Goal: Task Accomplishment & Management: Use online tool/utility

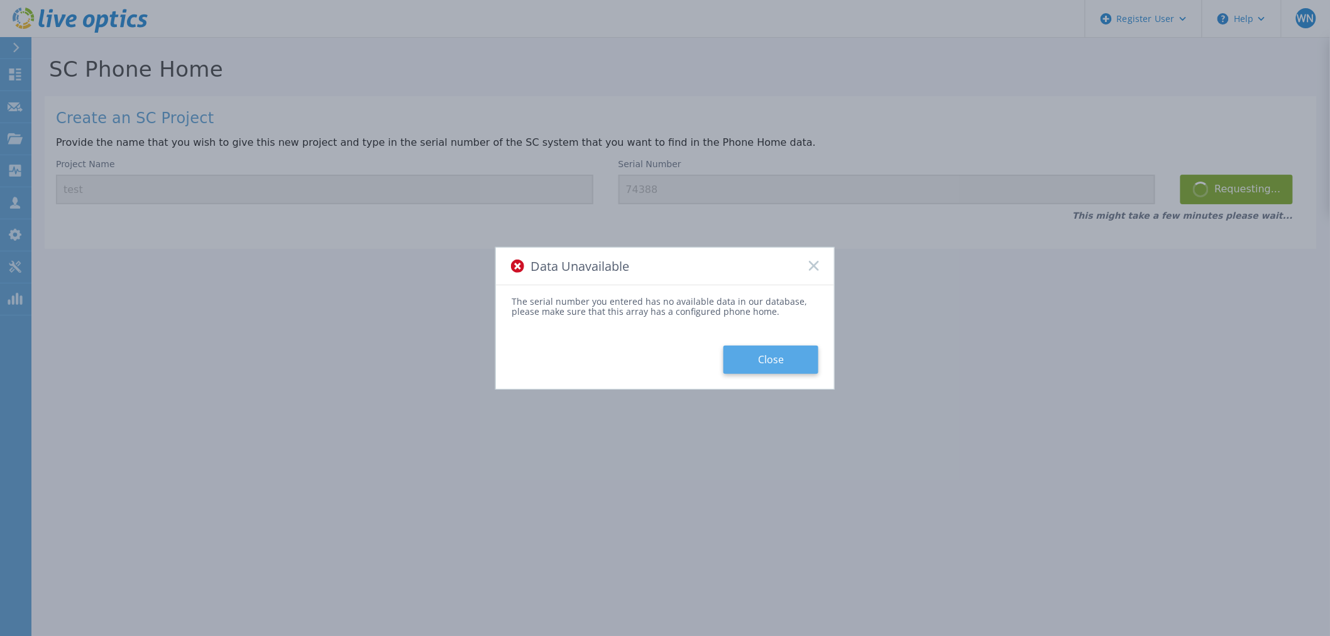
click at [781, 354] on button "Close" at bounding box center [771, 360] width 95 height 28
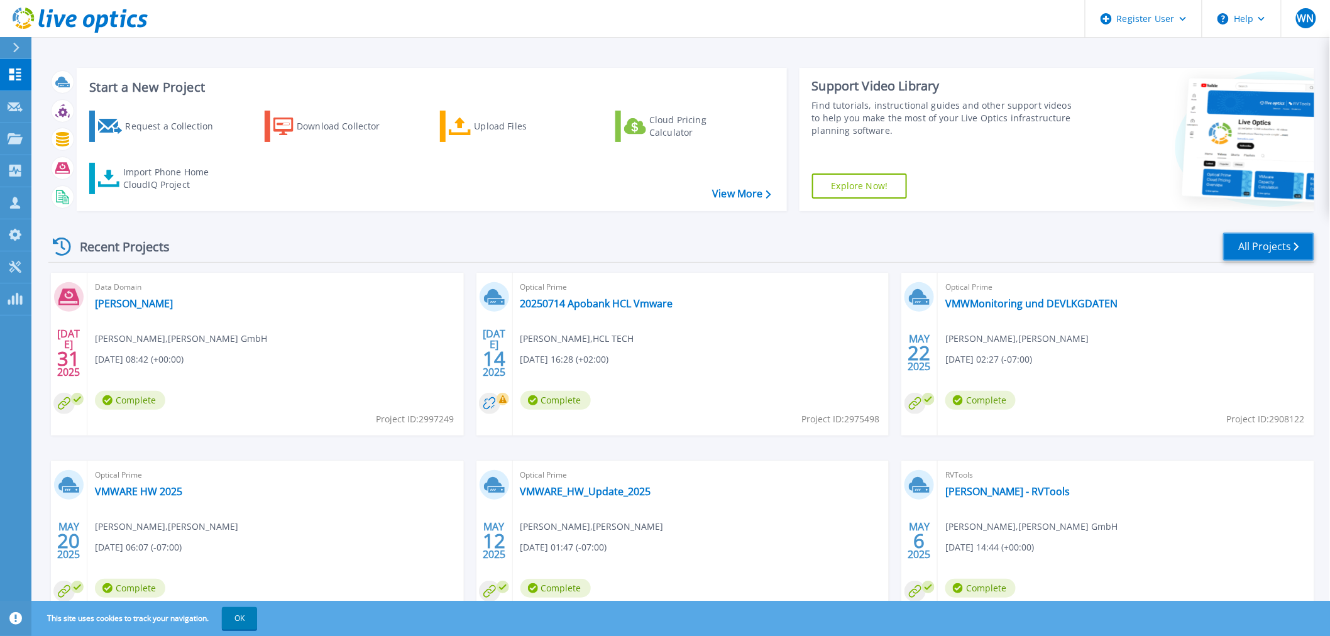
click at [1261, 253] on link "All Projects" at bounding box center [1268, 247] width 91 height 28
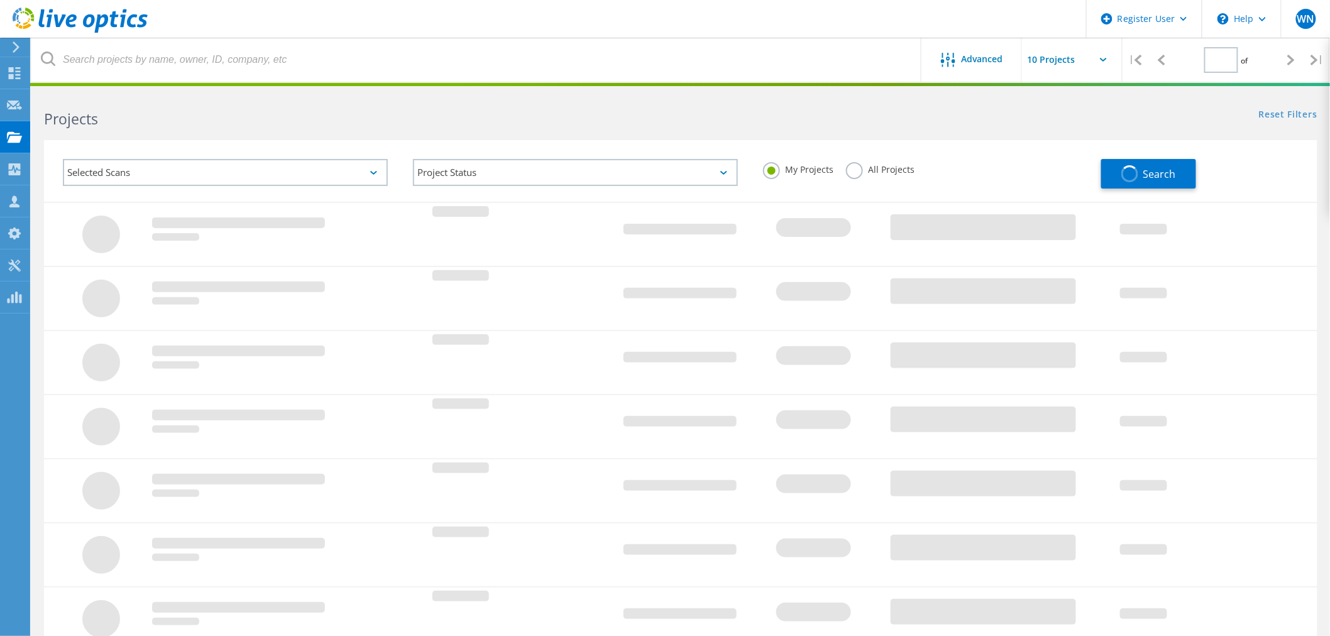
type input "1"
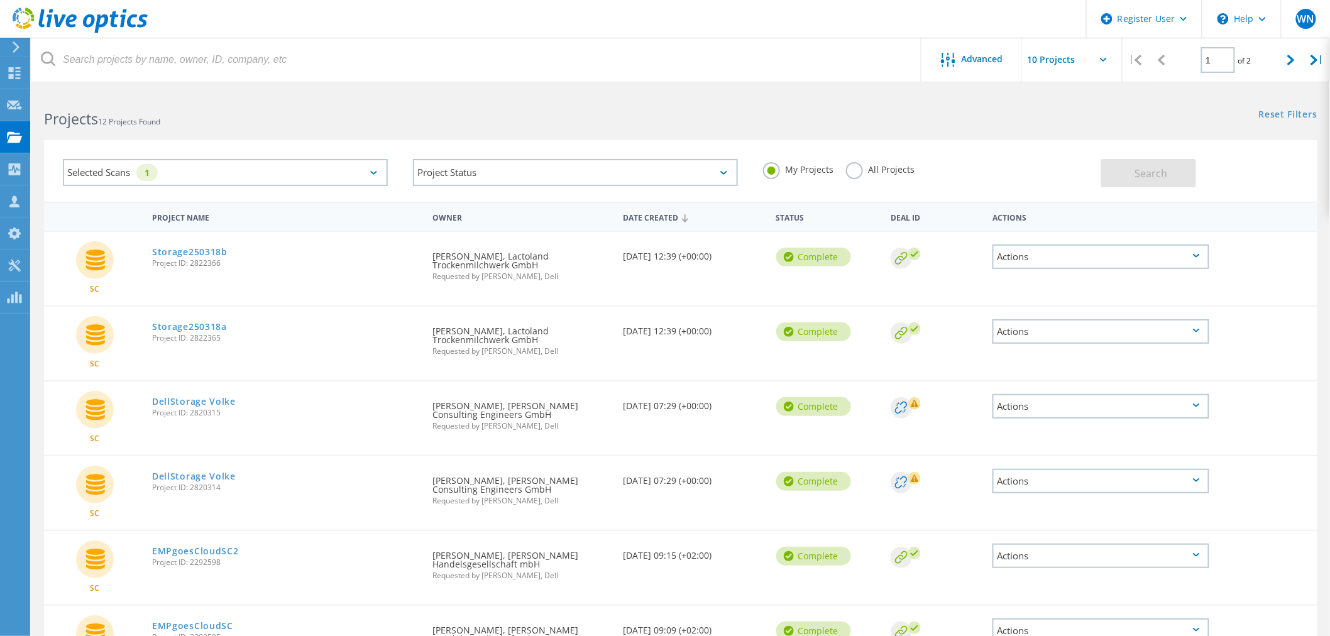
click at [854, 172] on label "All Projects" at bounding box center [880, 168] width 69 height 12
click at [0, 0] on input "All Projects" at bounding box center [0, 0] width 0 height 0
click at [1174, 179] on button "Search" at bounding box center [1148, 173] width 95 height 28
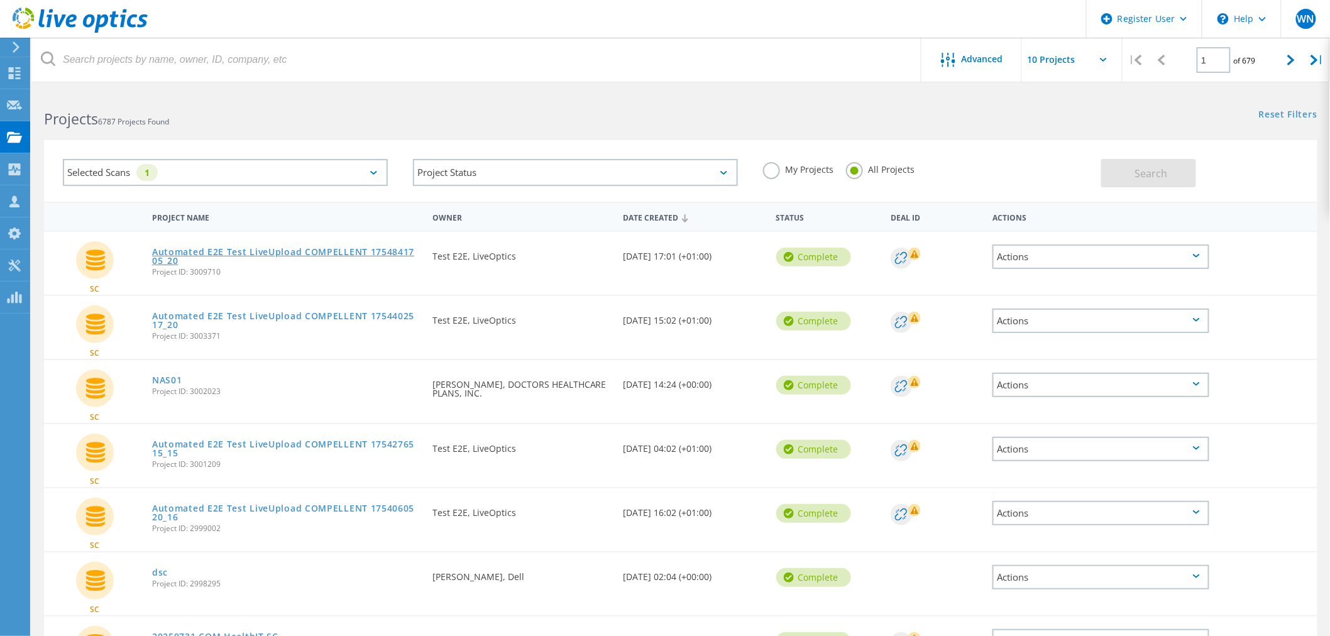
click at [306, 248] on link "Automated E2E Test LiveUpload COMPELLENT 1754841705_20" at bounding box center [286, 257] width 268 height 18
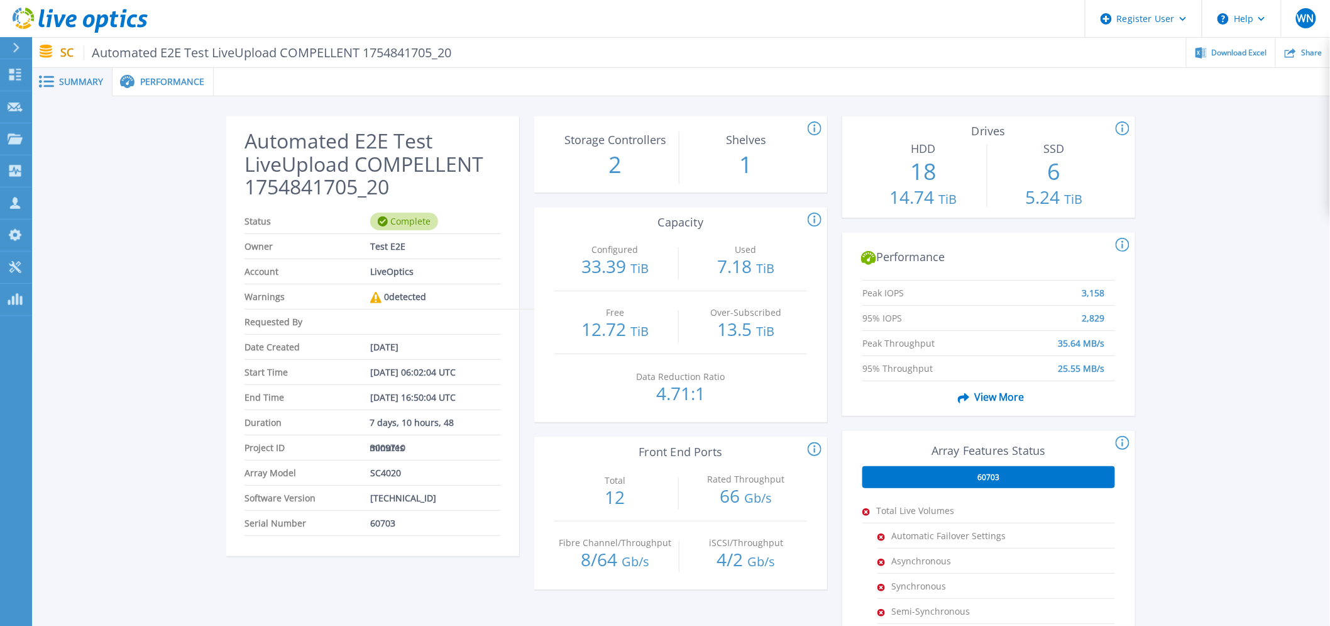
click at [171, 78] on span "Performance" at bounding box center [172, 81] width 64 height 9
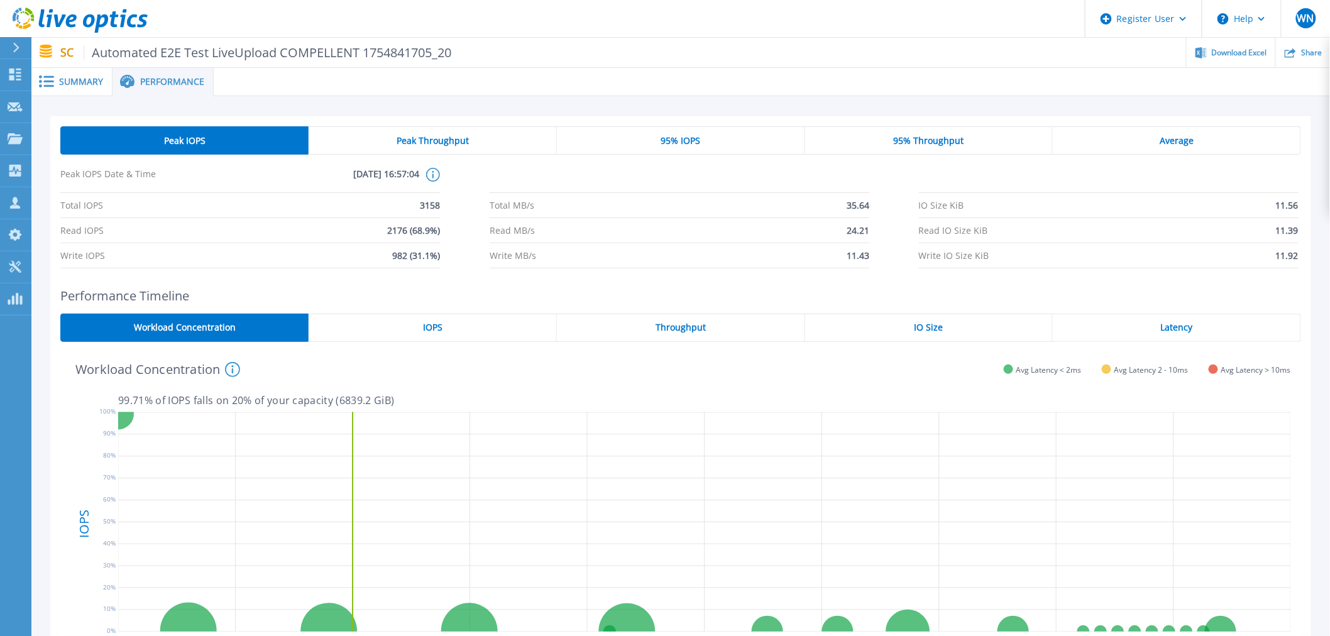
click at [447, 323] on div "IOPS" at bounding box center [433, 328] width 248 height 28
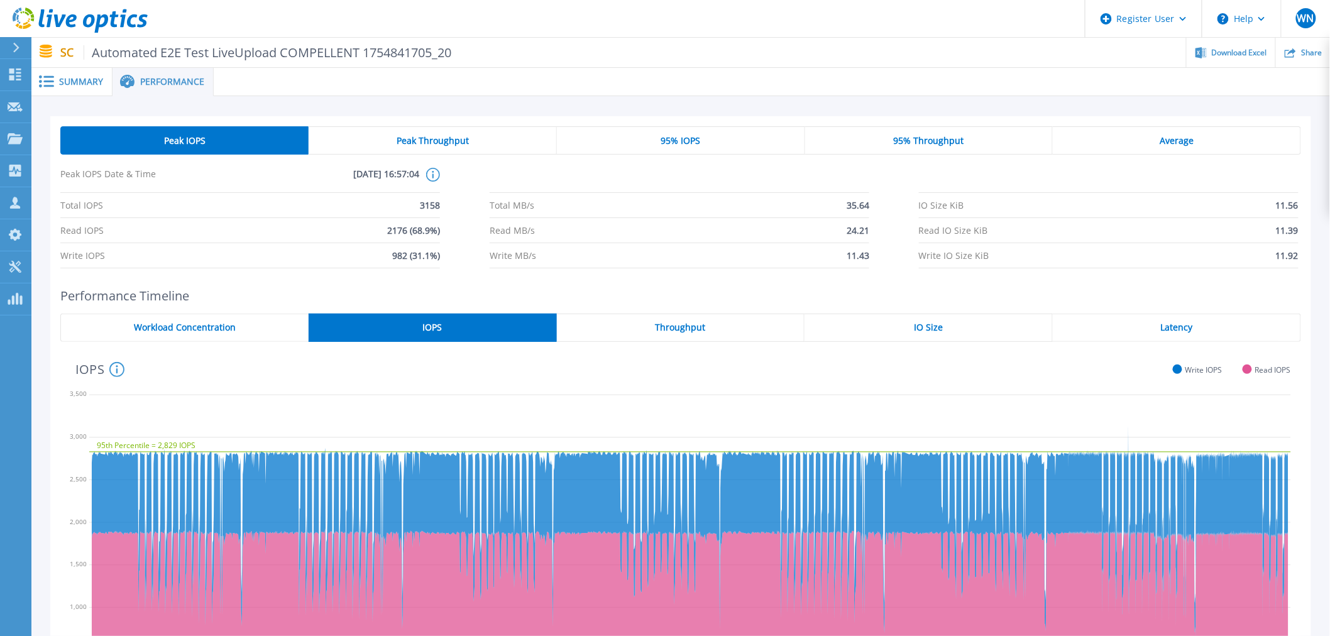
click at [700, 323] on span "Throughput" at bounding box center [680, 328] width 50 height 10
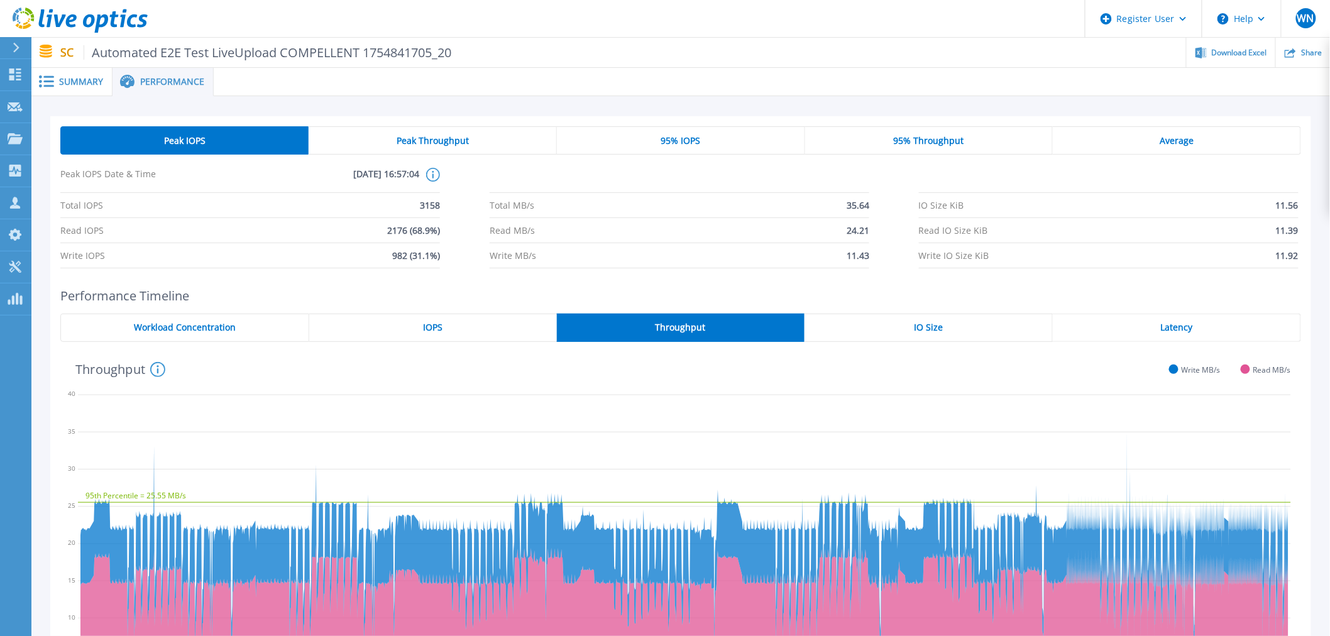
click at [953, 334] on div "IO Size" at bounding box center [929, 328] width 248 height 28
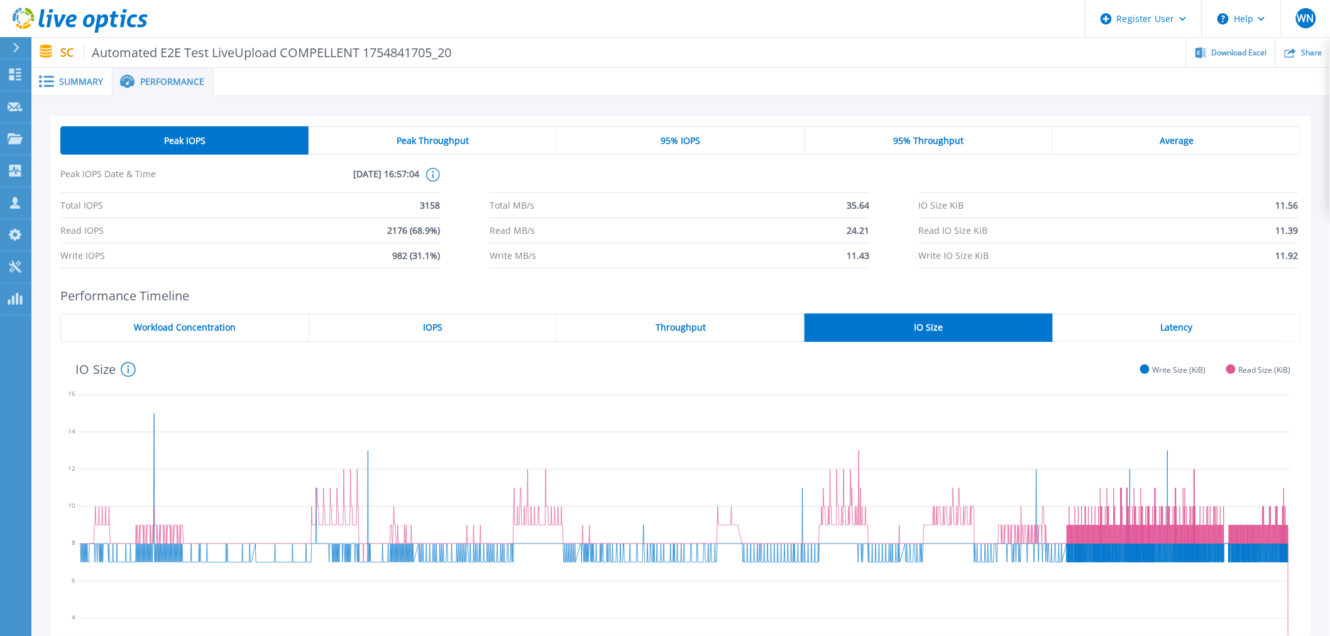
click at [442, 141] on span "Peak Throughput" at bounding box center [433, 141] width 72 height 10
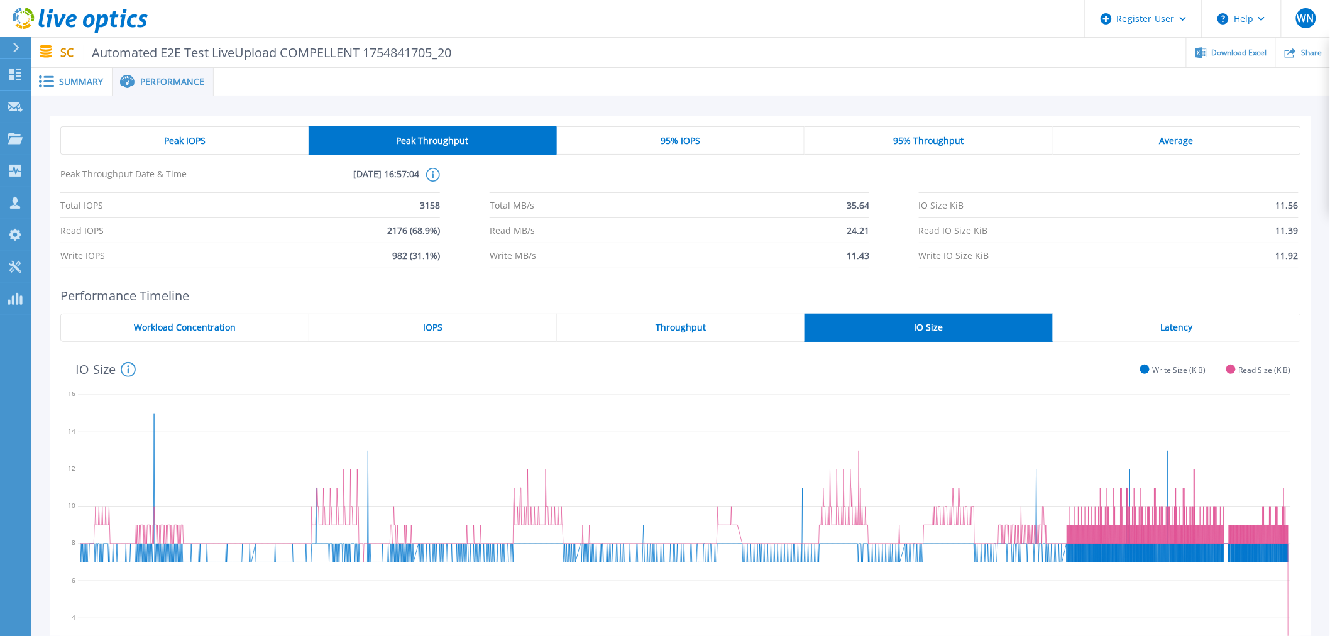
click at [759, 143] on div "95% IOPS" at bounding box center [681, 140] width 248 height 28
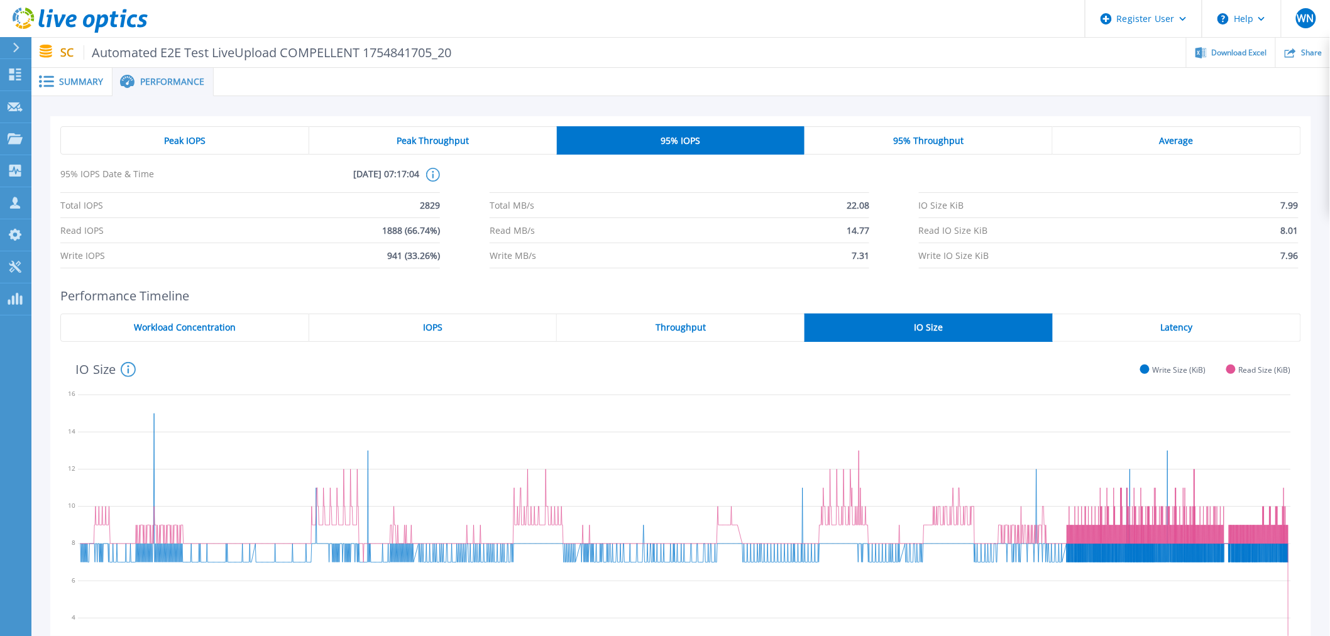
click at [70, 80] on span "Summary" at bounding box center [81, 81] width 44 height 9
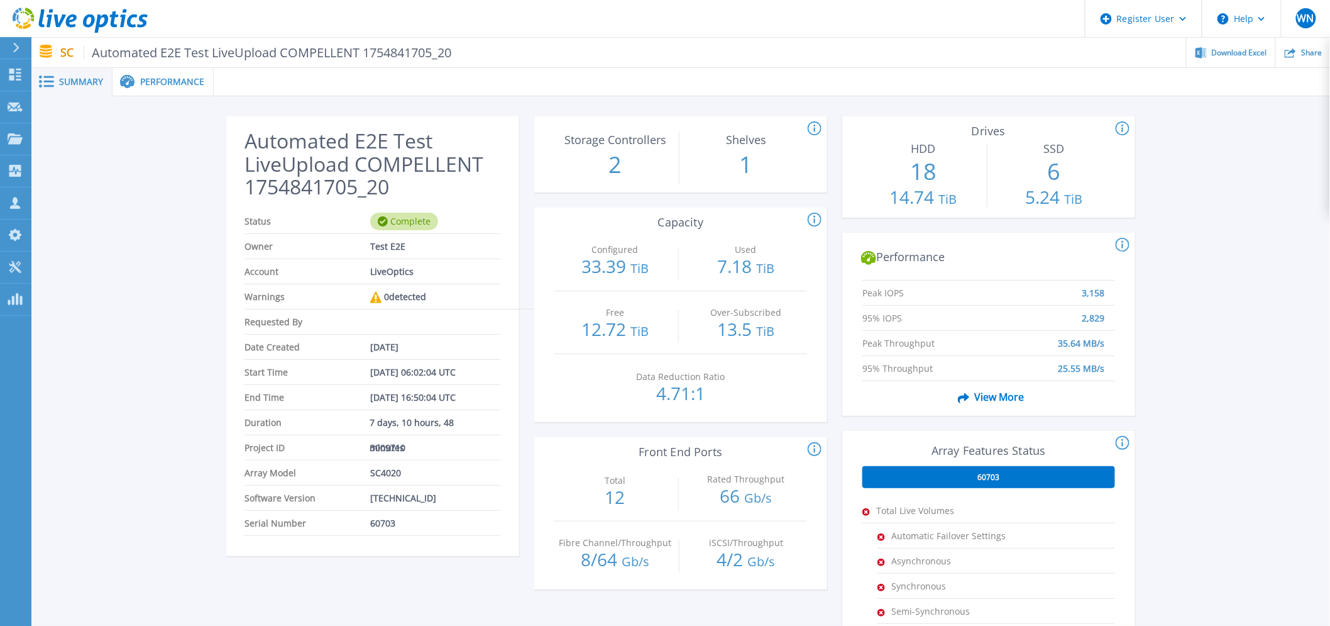
click at [386, 443] on span "3009710" at bounding box center [387, 447] width 35 height 25
copy span "3009710"
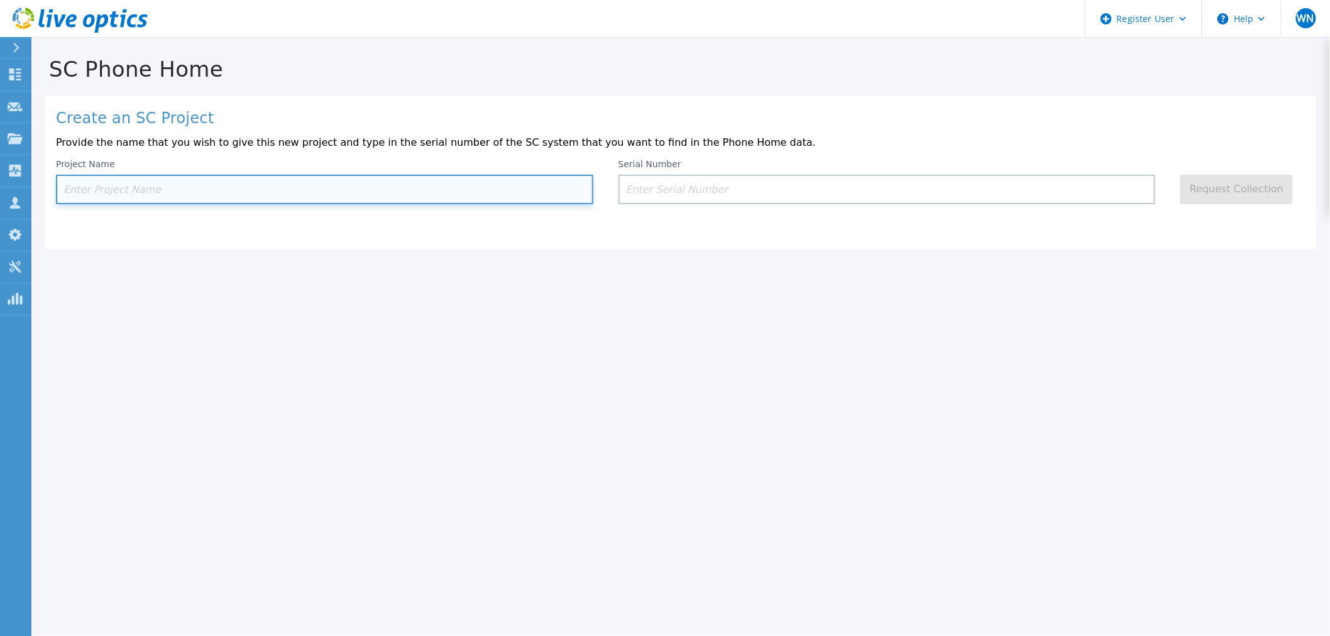
click at [268, 192] on input at bounding box center [325, 190] width 538 height 30
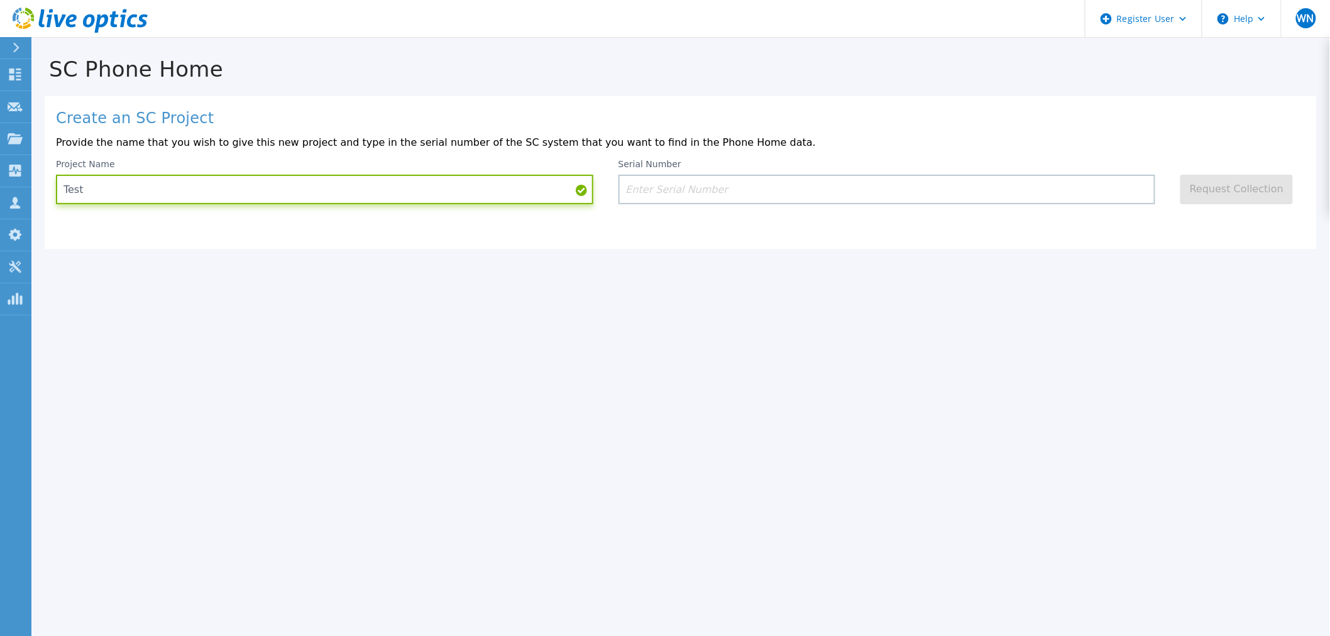
type input "Test"
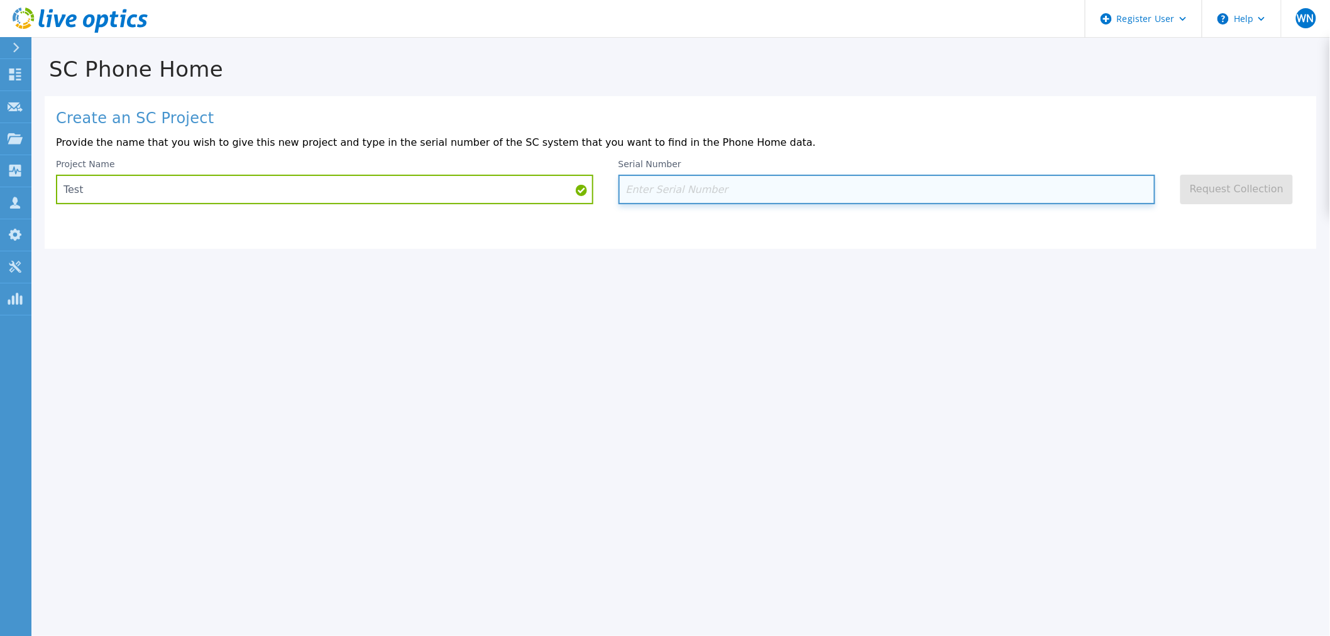
paste input "3009710"
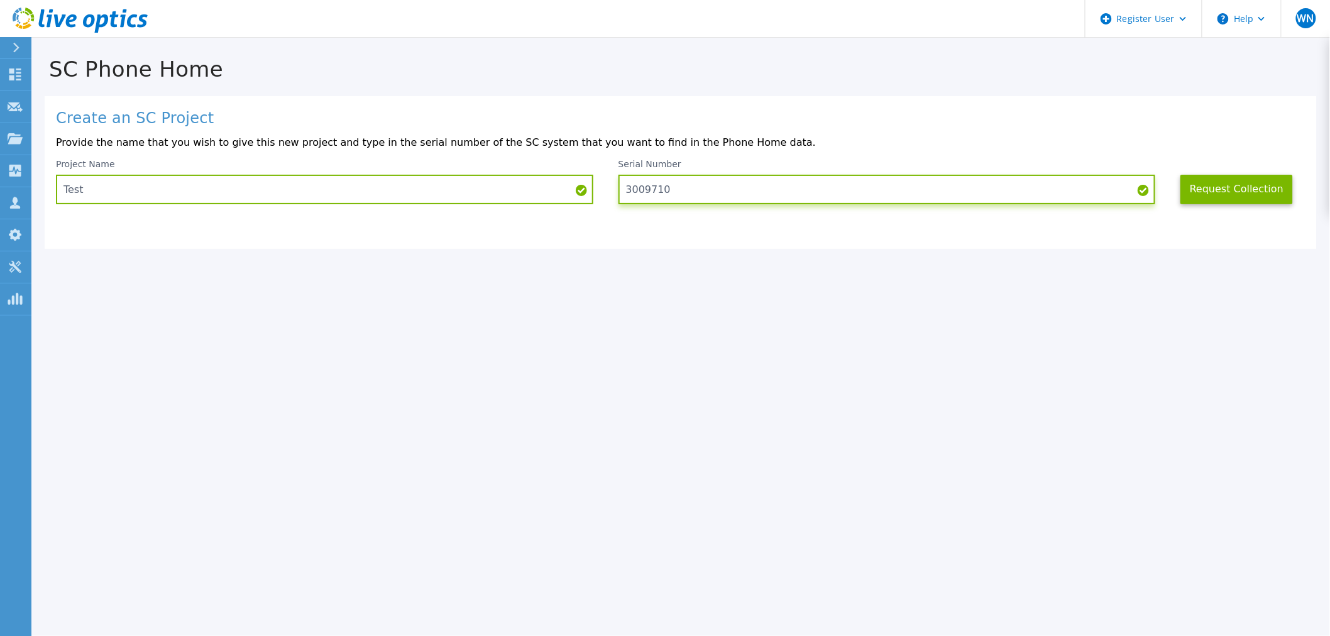
type input "3009710"
click at [1247, 185] on button "Request Collection" at bounding box center [1237, 190] width 113 height 30
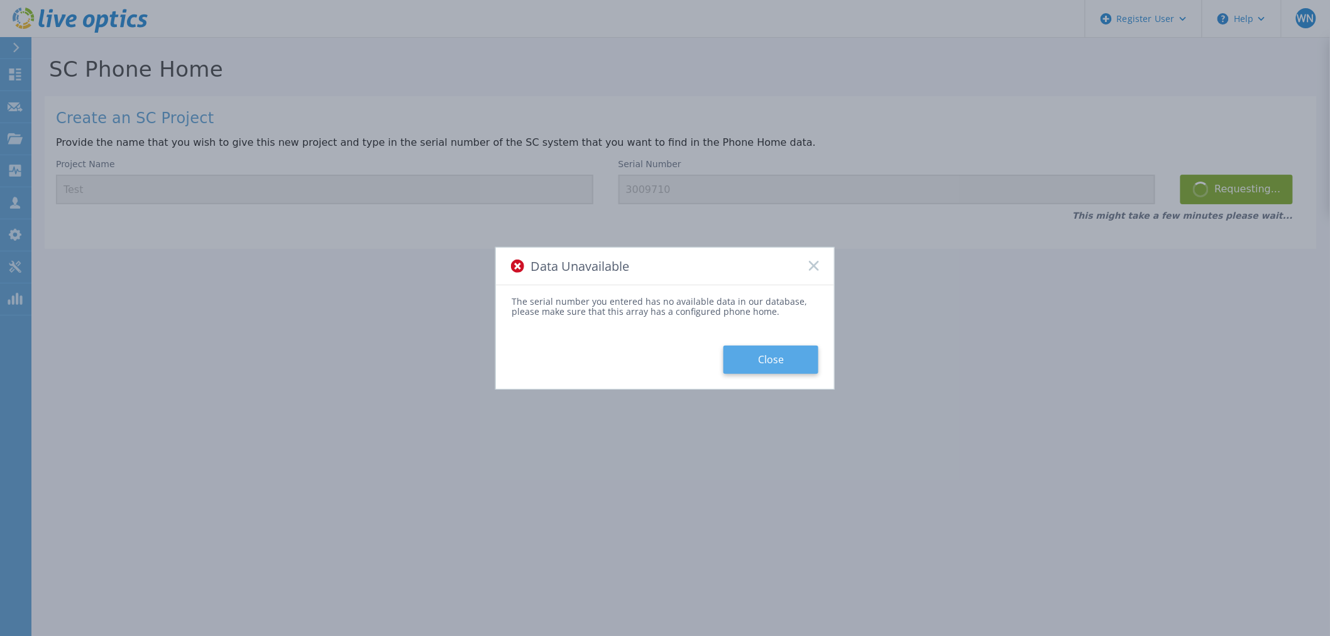
click at [756, 366] on button "Close" at bounding box center [771, 360] width 95 height 28
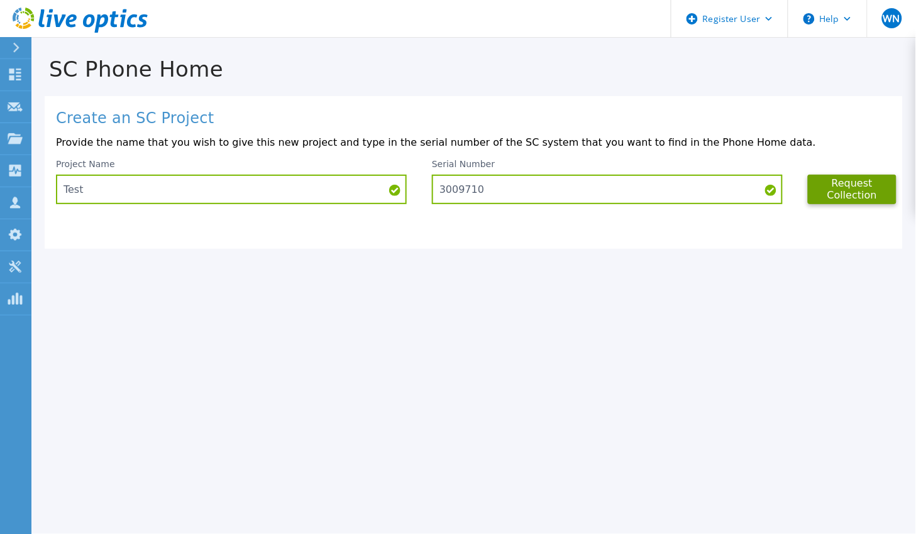
click at [14, 21] on icon at bounding box center [80, 21] width 135 height 26
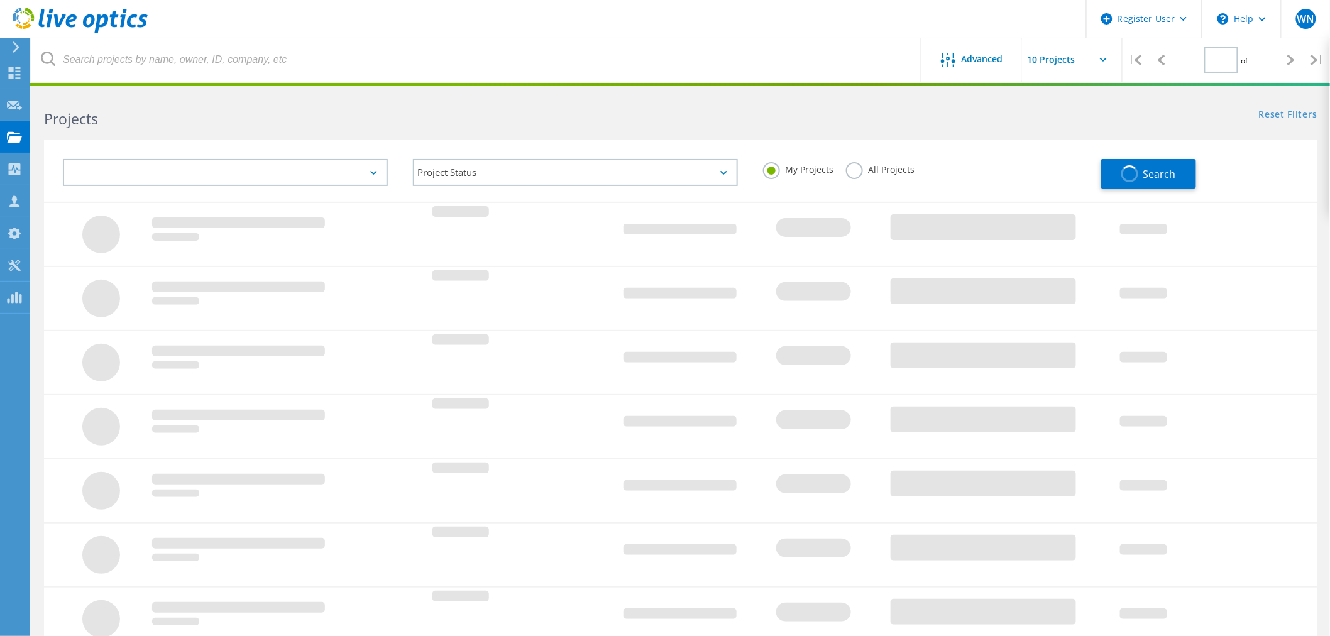
type input "1"
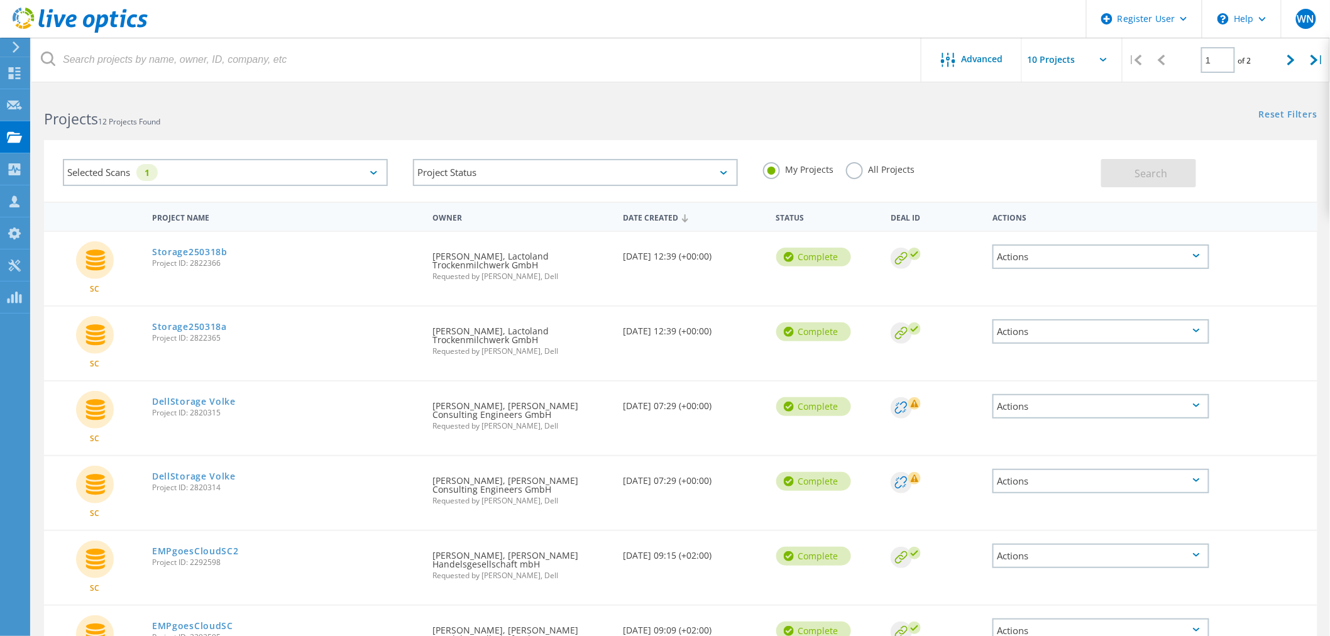
click at [852, 168] on label "All Projects" at bounding box center [880, 168] width 69 height 12
click at [0, 0] on input "All Projects" at bounding box center [0, 0] width 0 height 0
click at [1183, 171] on button "Search" at bounding box center [1148, 173] width 95 height 28
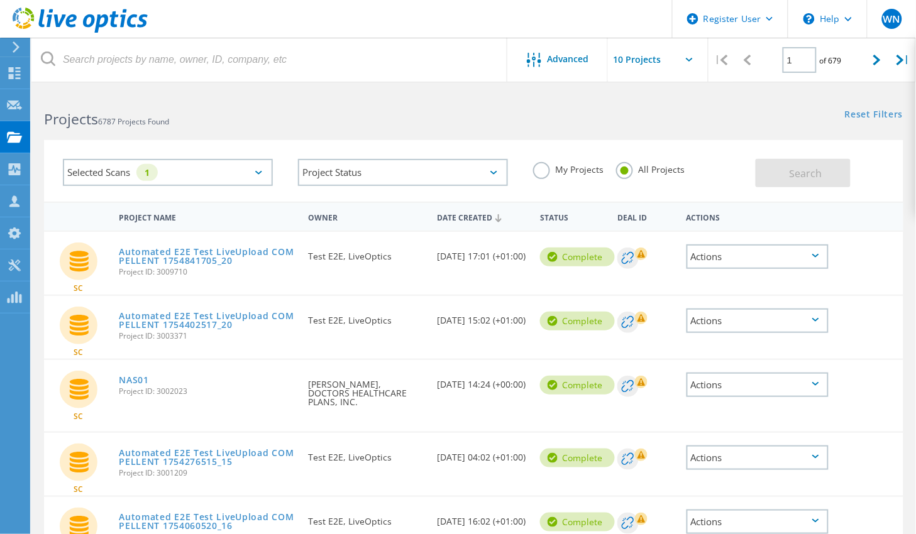
click at [15, 16] on use at bounding box center [80, 20] width 135 height 25
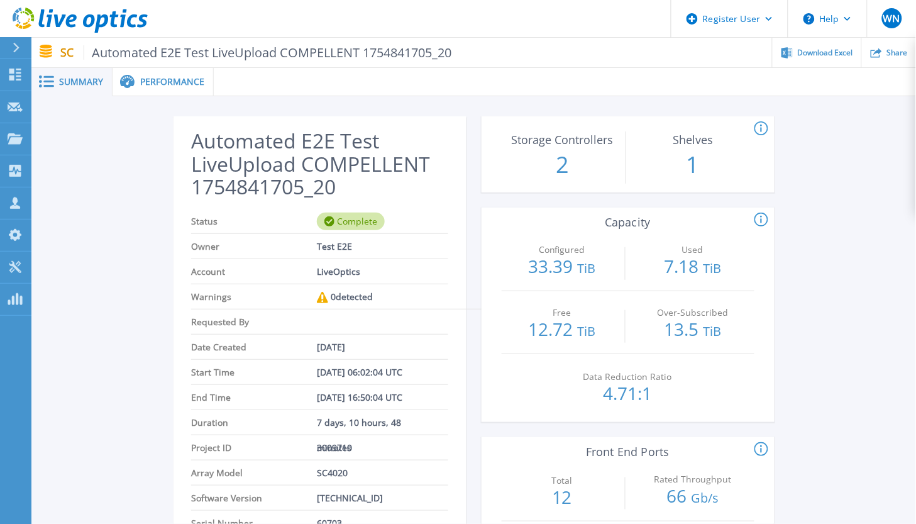
click at [167, 84] on span "Performance" at bounding box center [172, 81] width 64 height 9
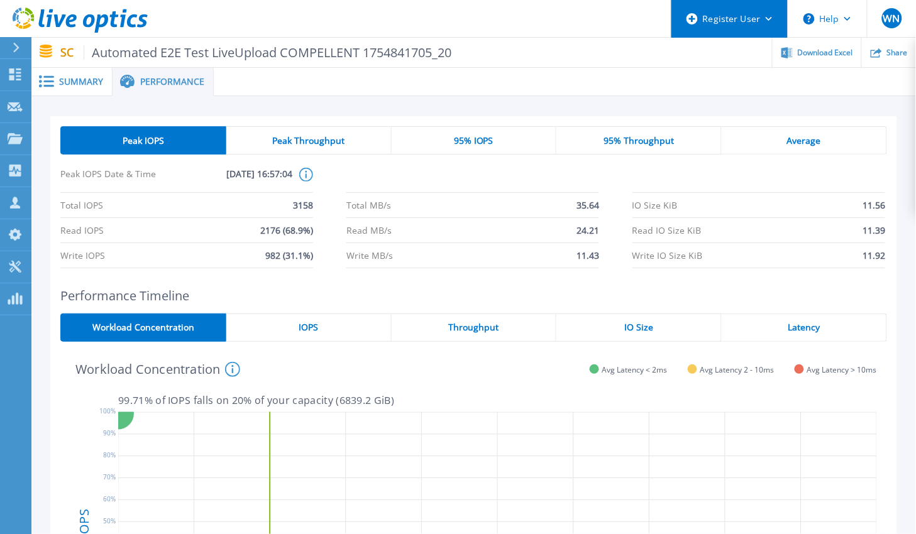
click at [771, 17] on icon at bounding box center [769, 19] width 7 height 4
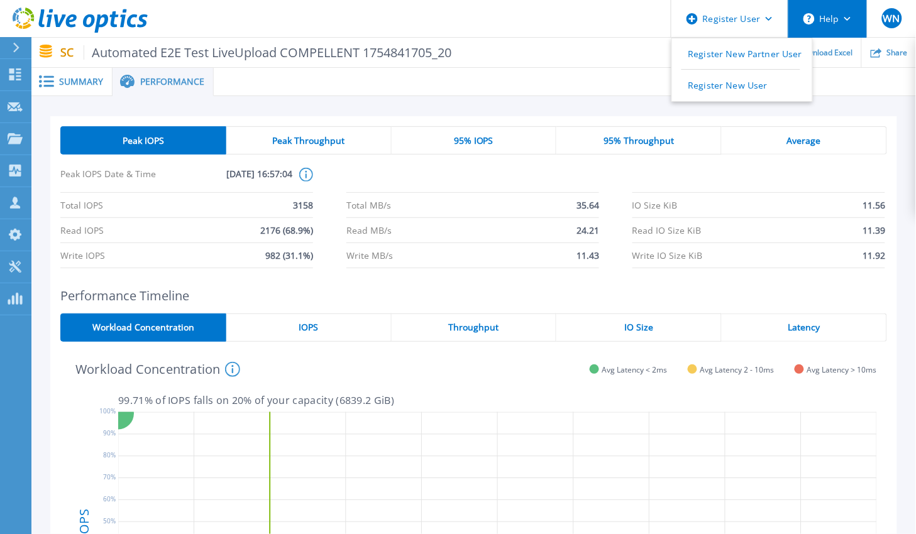
click at [851, 24] on button "Help" at bounding box center [827, 19] width 79 height 38
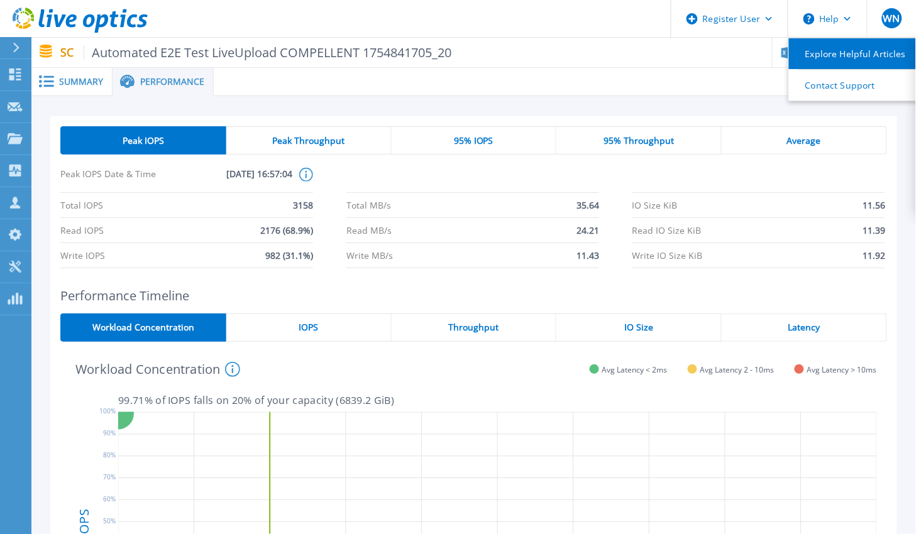
click at [874, 52] on link "Explore Helpful Articles" at bounding box center [859, 53] width 140 height 31
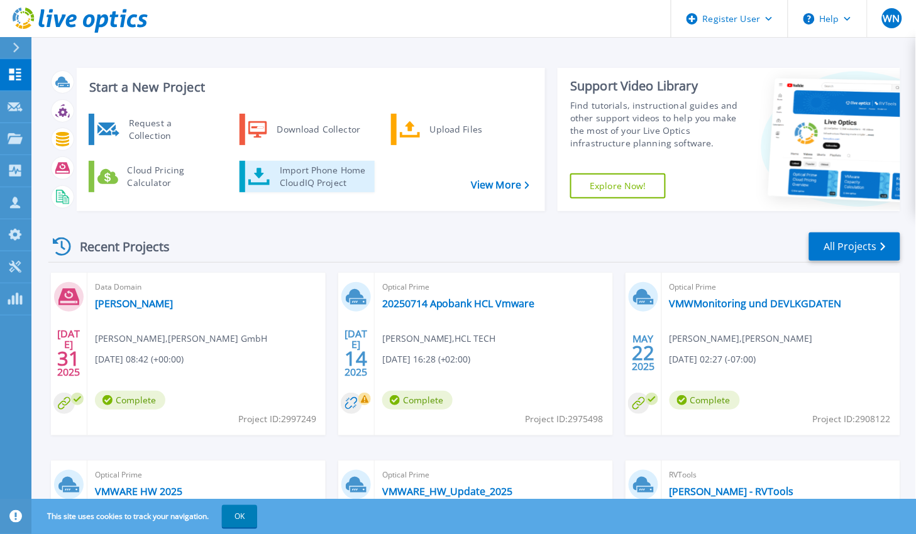
click at [316, 168] on div "Import Phone Home CloudIQ Project" at bounding box center [322, 176] width 98 height 25
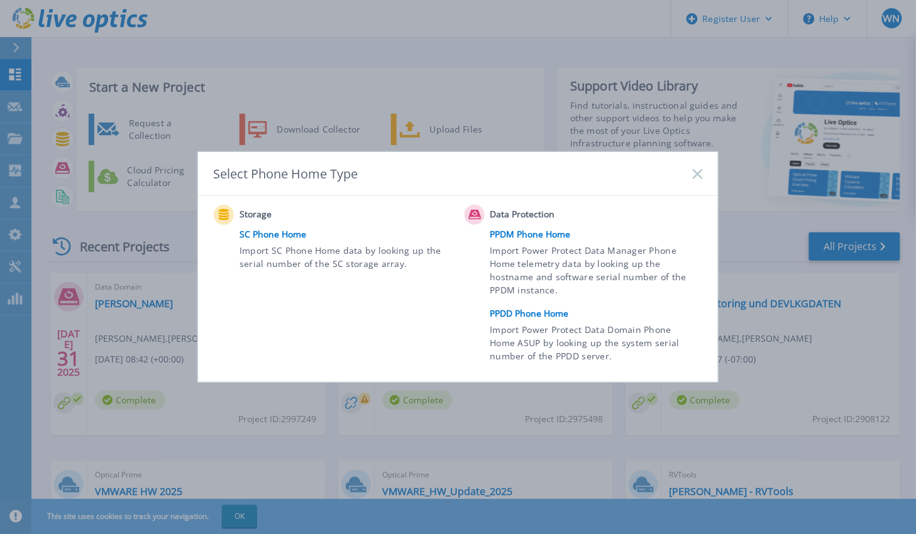
click at [695, 166] on div "Select Phone Home Type" at bounding box center [458, 174] width 520 height 44
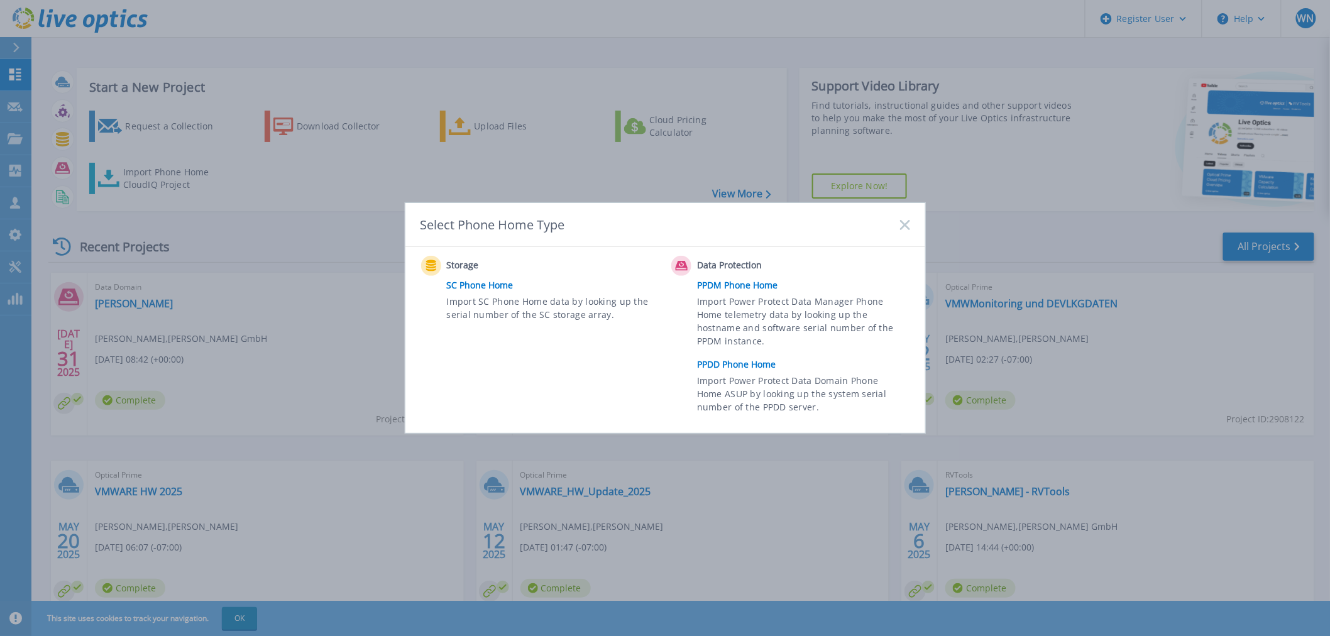
click at [485, 285] on link "SC Phone Home" at bounding box center [556, 285] width 219 height 19
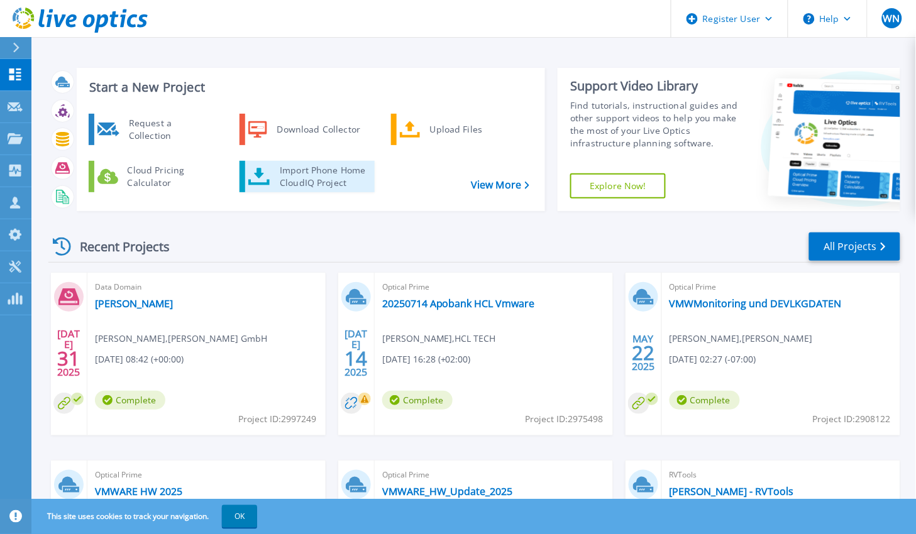
click at [299, 173] on div "Import Phone Home CloudIQ Project" at bounding box center [322, 176] width 98 height 25
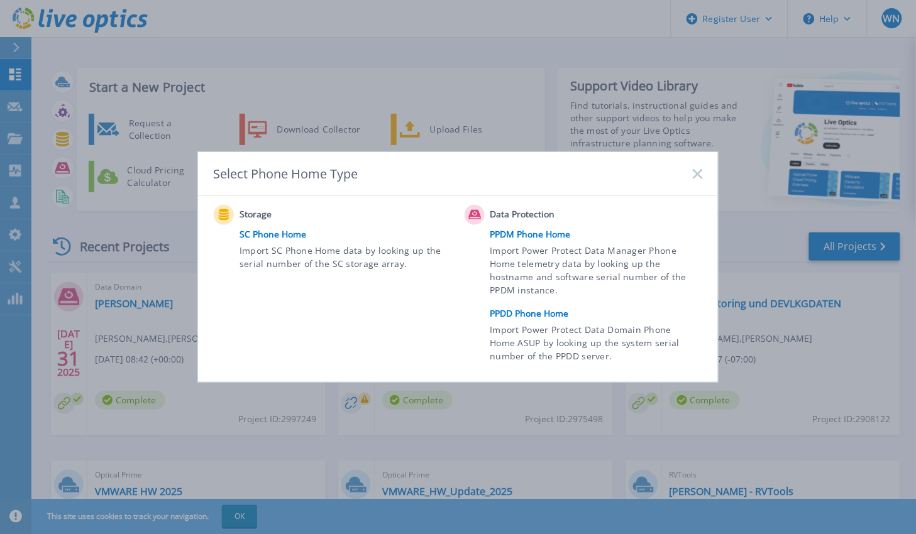
click at [696, 171] on icon at bounding box center [698, 174] width 10 height 10
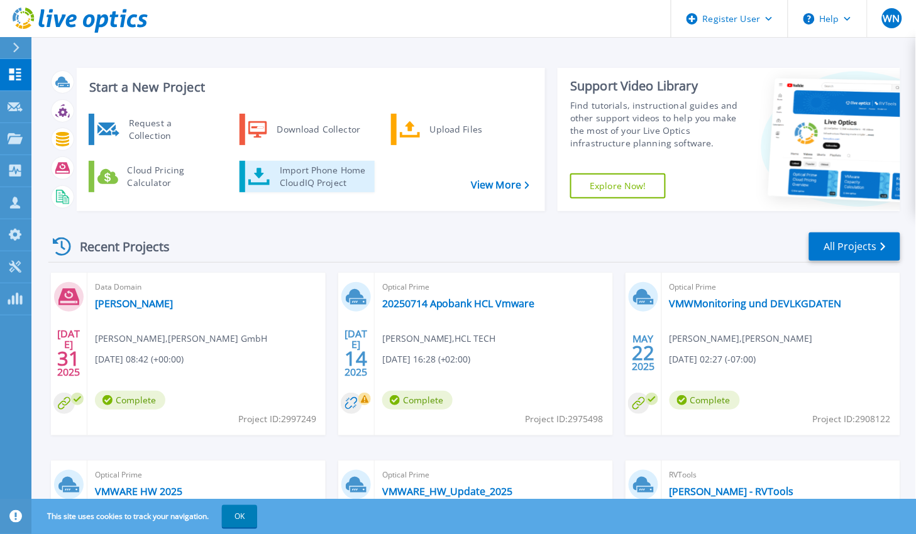
click at [336, 174] on div "Import Phone Home CloudIQ Project" at bounding box center [322, 176] width 98 height 25
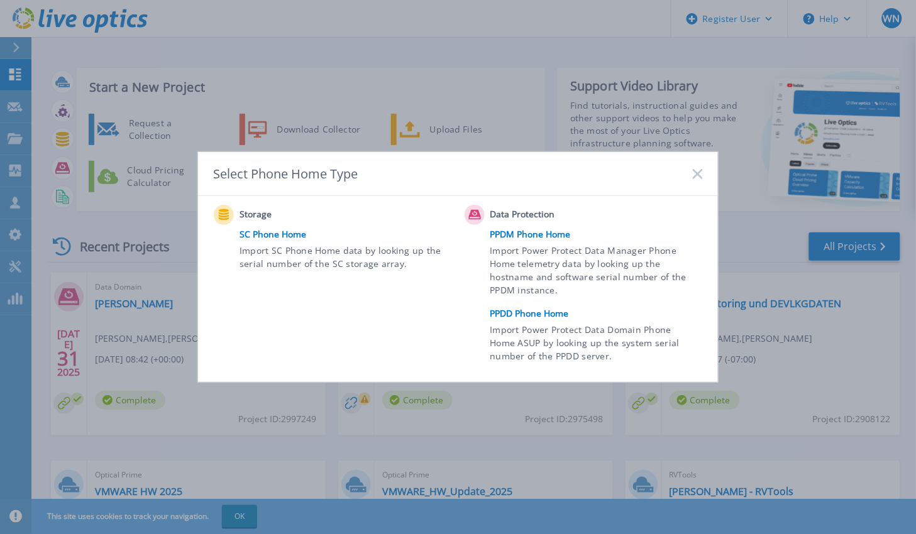
click at [543, 231] on link "PPDM Phone Home" at bounding box center [599, 234] width 219 height 19
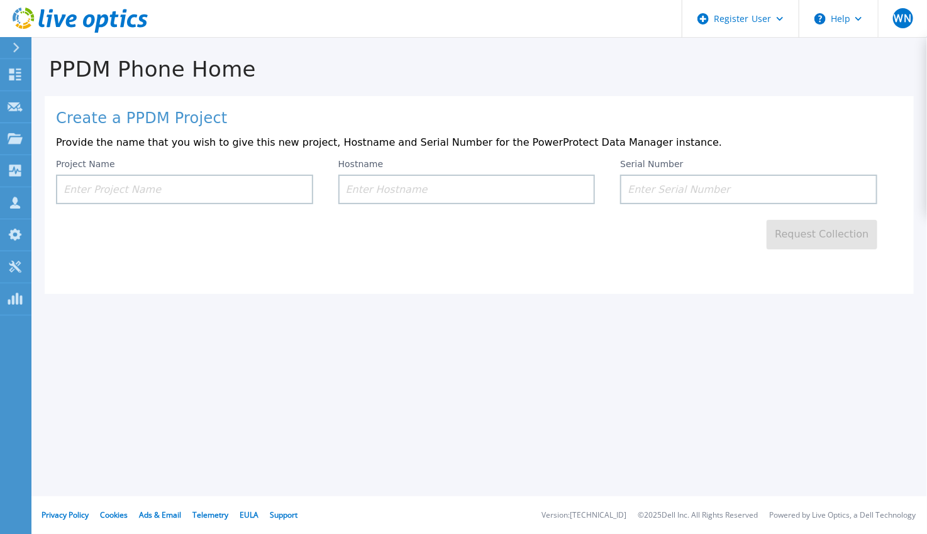
click at [203, 187] on input at bounding box center [184, 190] width 257 height 30
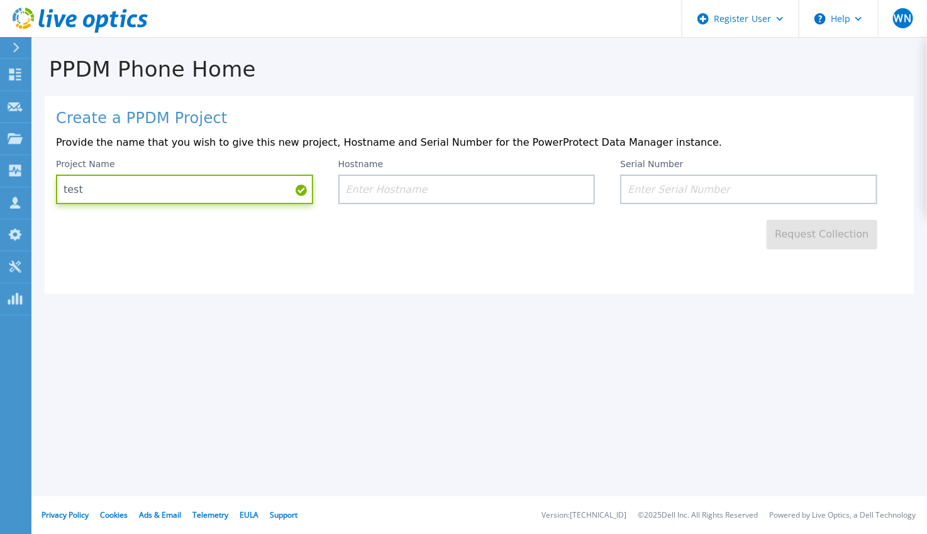
type input "test"
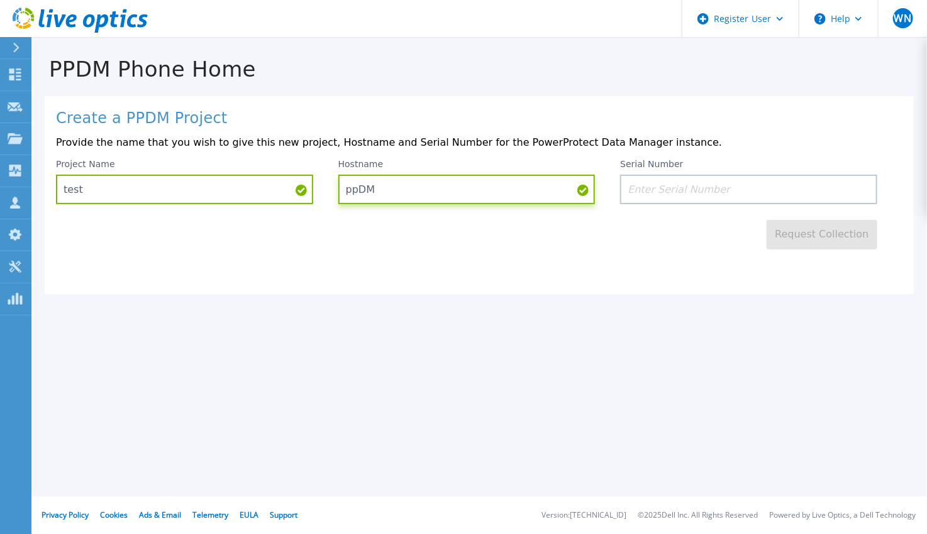
click at [418, 185] on input "ppDM" at bounding box center [466, 190] width 257 height 30
type input "p"
type input "PPDM"
paste input "DLF00004252417"
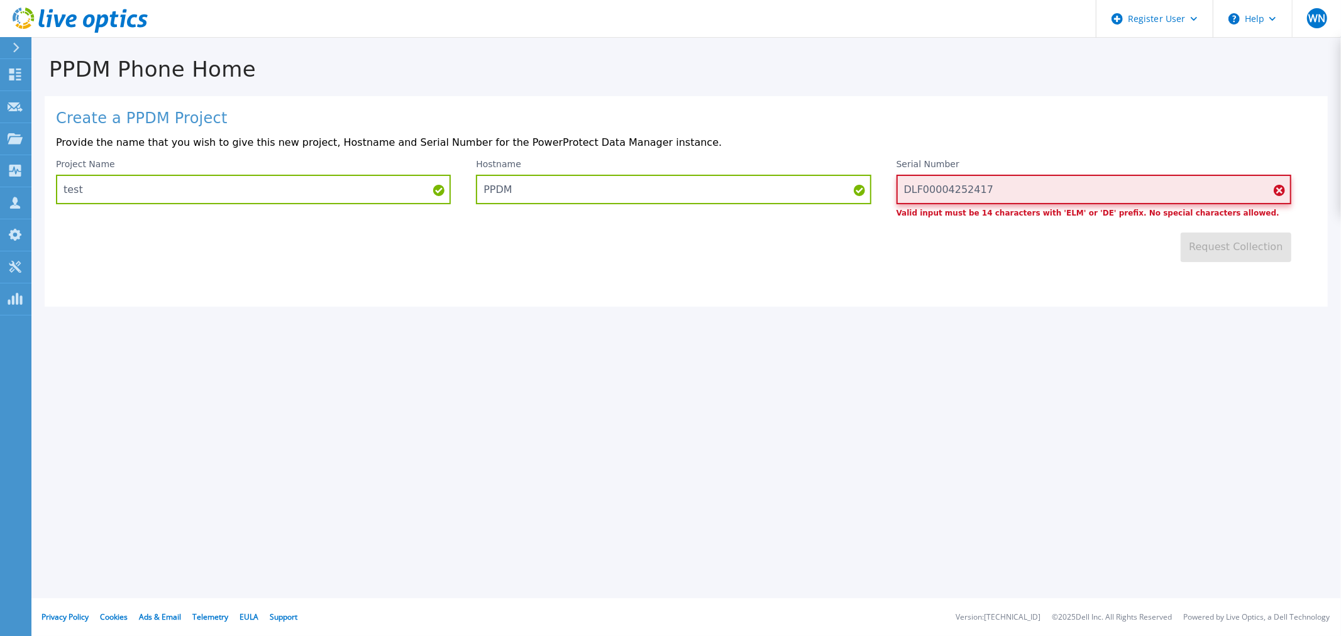
drag, startPoint x: 1003, startPoint y: 181, endPoint x: 871, endPoint y: 184, distance: 132.7
click at [871, 184] on div "Project Name test Hostname PPDM Serial Number DLF00004252417 Valid input must b…" at bounding box center [686, 188] width 1261 height 58
paste input "ELMPPD0522CKD2"
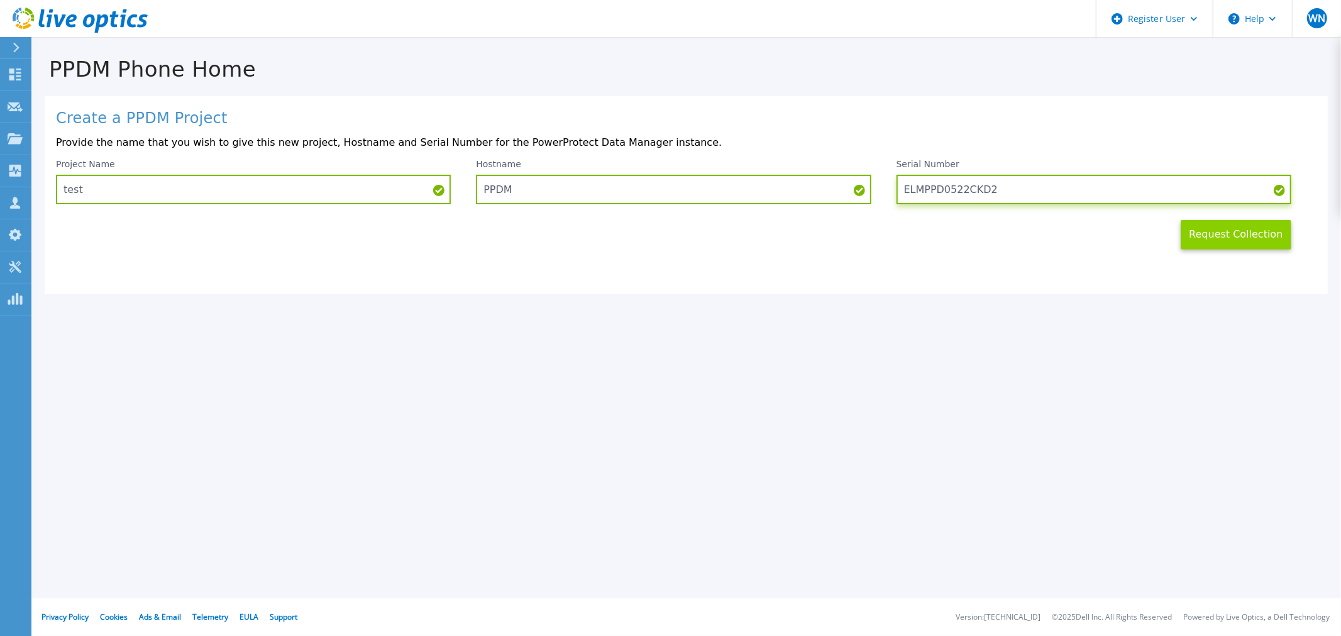
type input "ELMPPD0522CKD2"
click at [926, 235] on button "Request Collection" at bounding box center [1236, 235] width 111 height 30
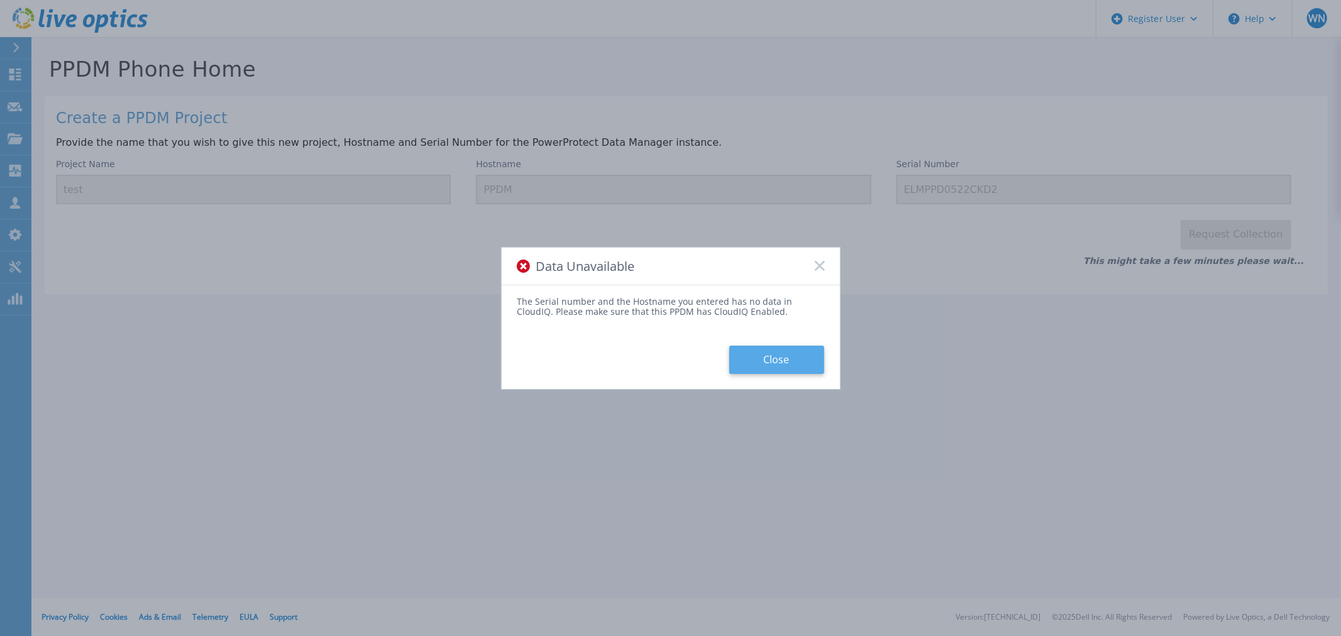
click at [792, 363] on button "Close" at bounding box center [776, 360] width 95 height 28
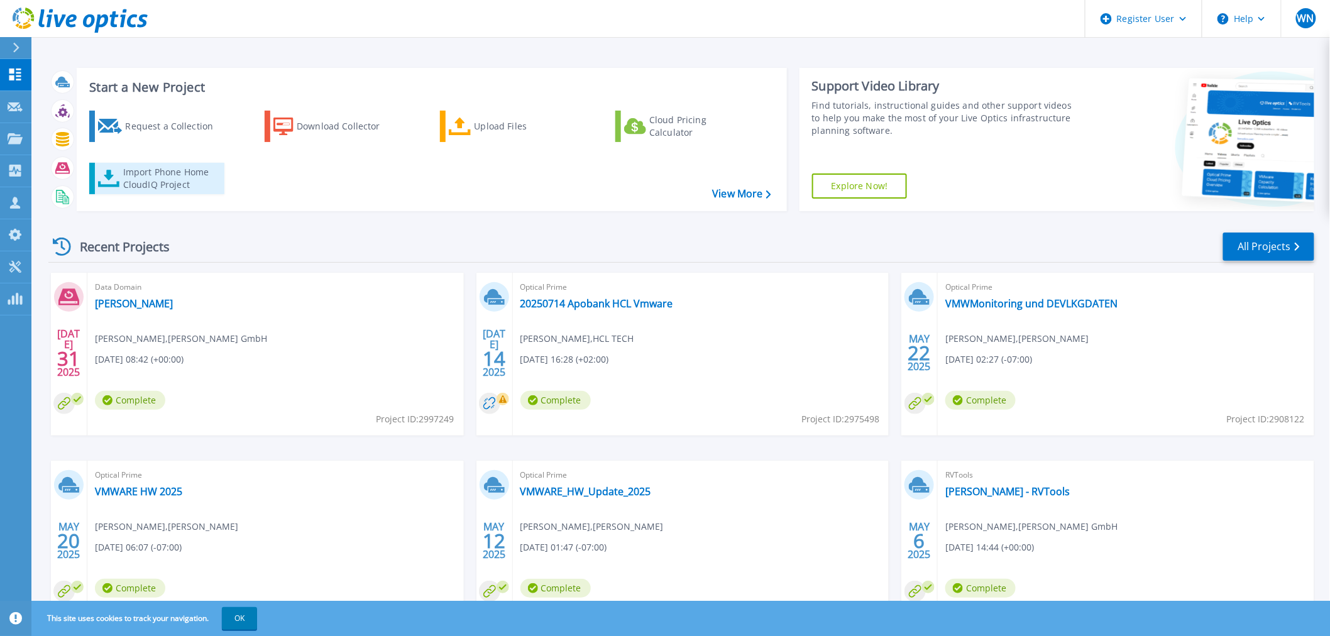
click at [148, 180] on div "Import Phone Home CloudIQ Project" at bounding box center [172, 178] width 98 height 25
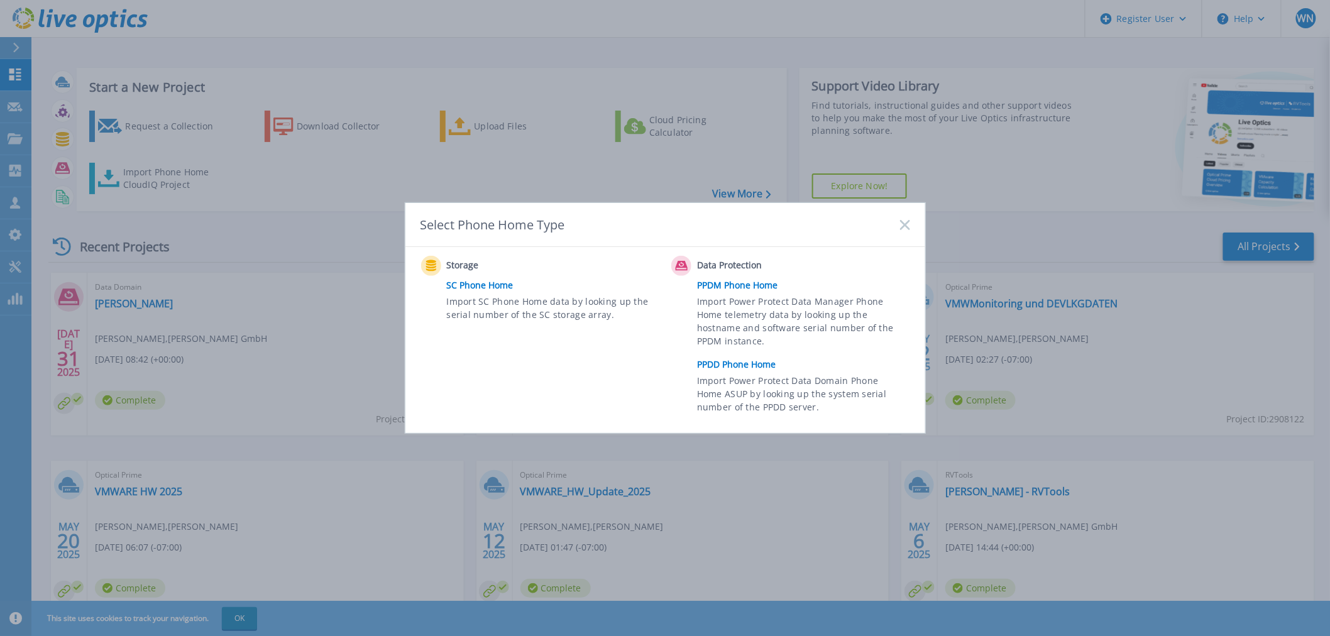
click at [487, 280] on link "SC Phone Home" at bounding box center [556, 285] width 219 height 19
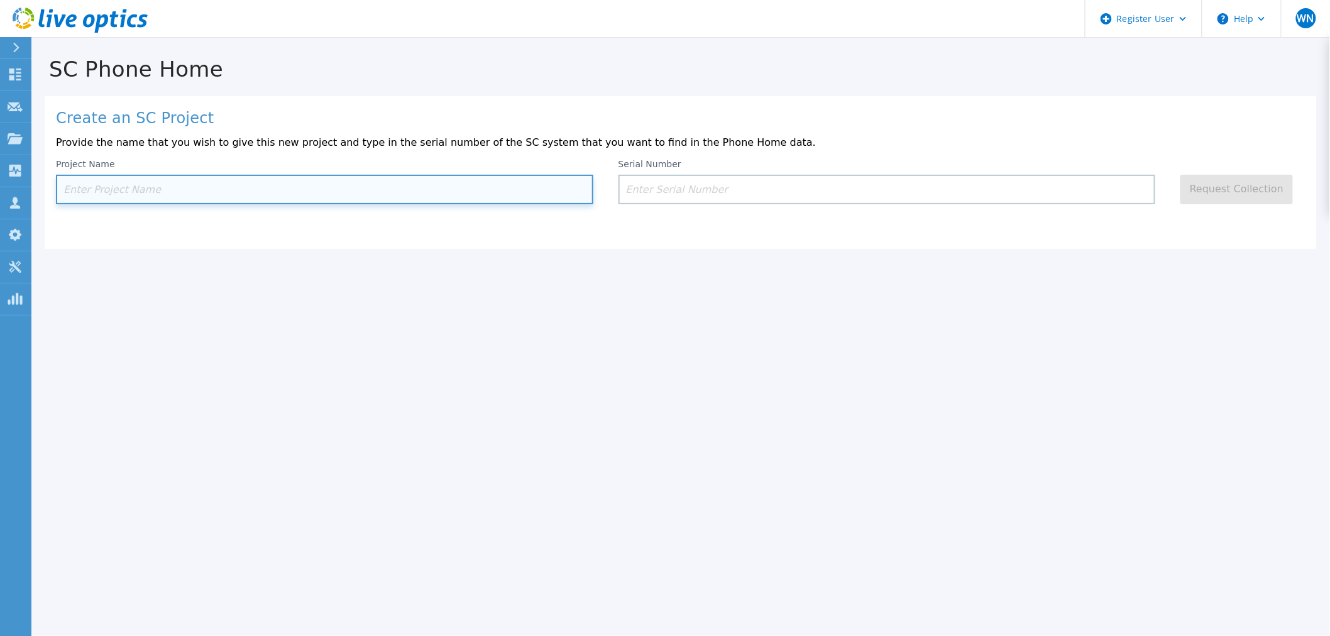
click at [402, 186] on input at bounding box center [325, 190] width 538 height 30
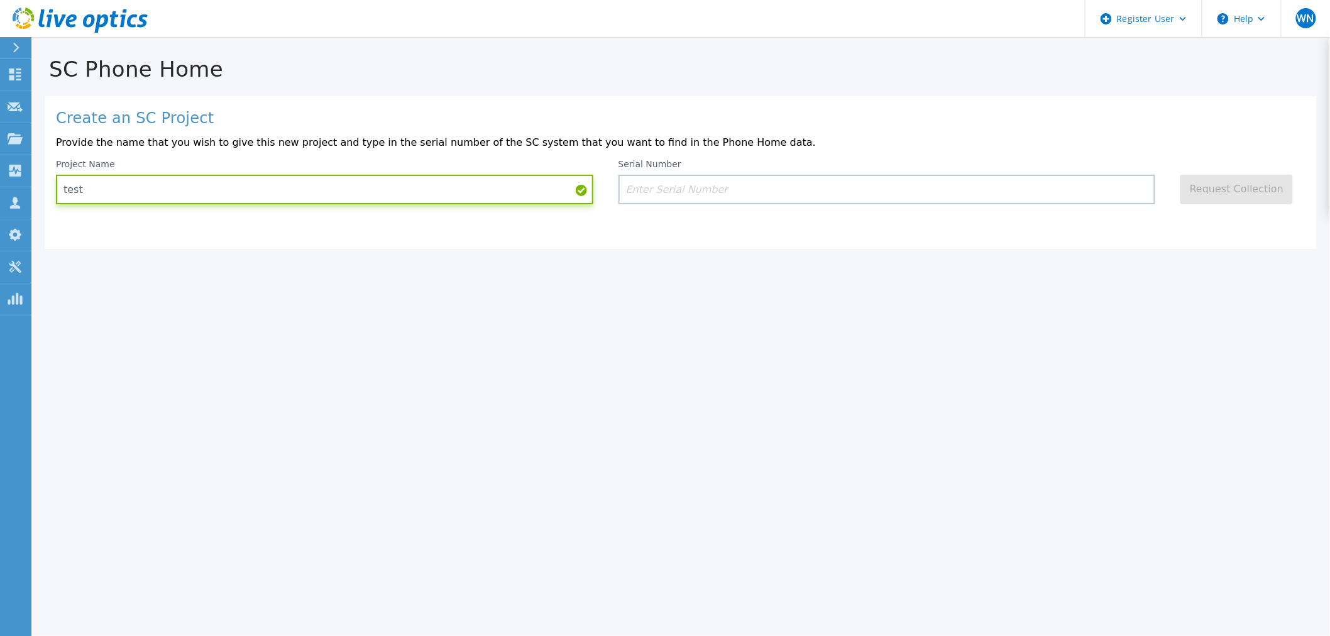
type input "test"
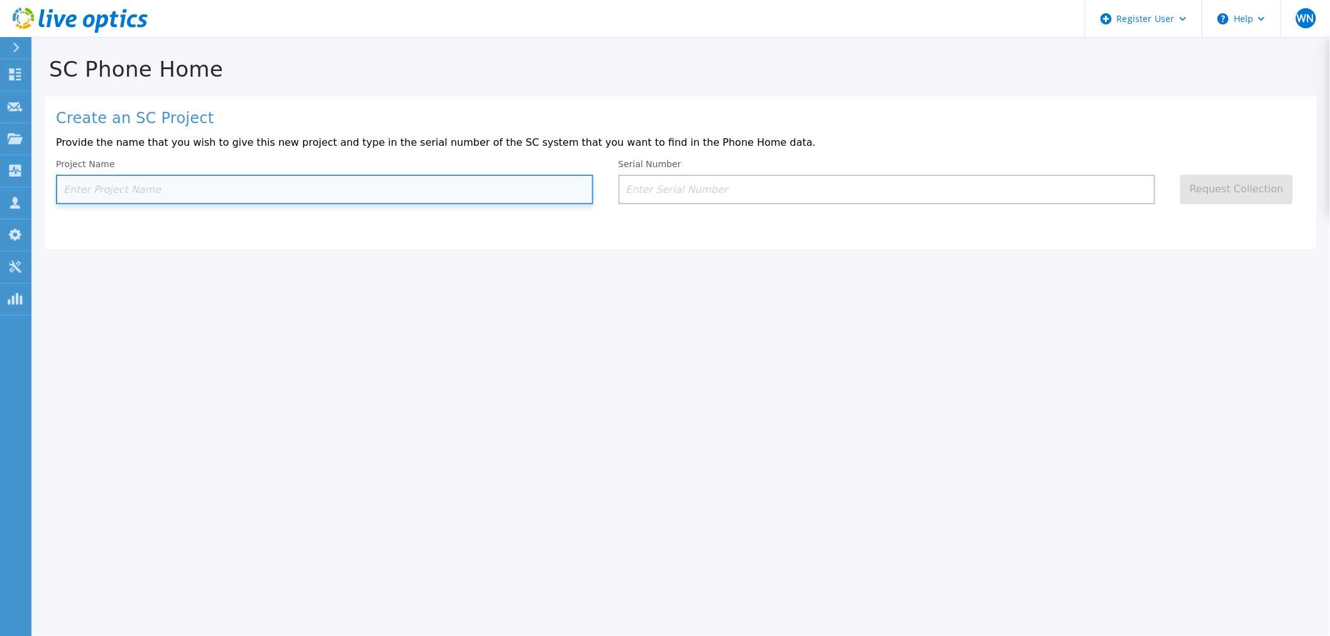
click at [334, 194] on input at bounding box center [325, 190] width 538 height 30
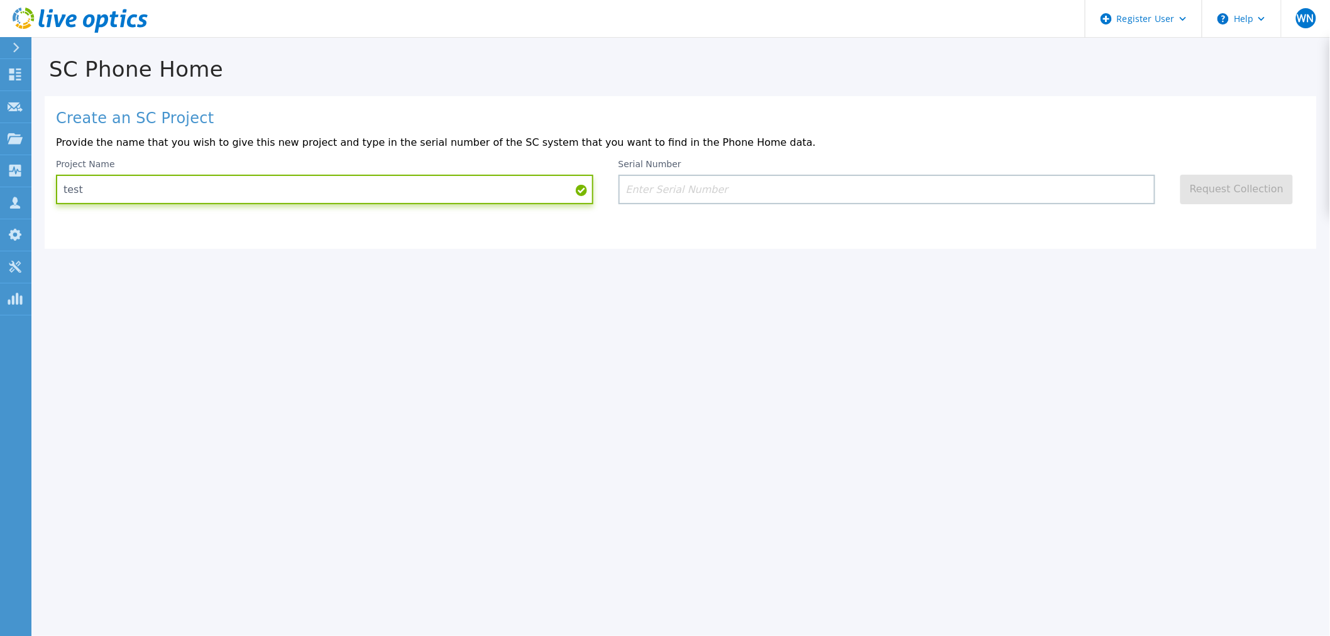
type input "test"
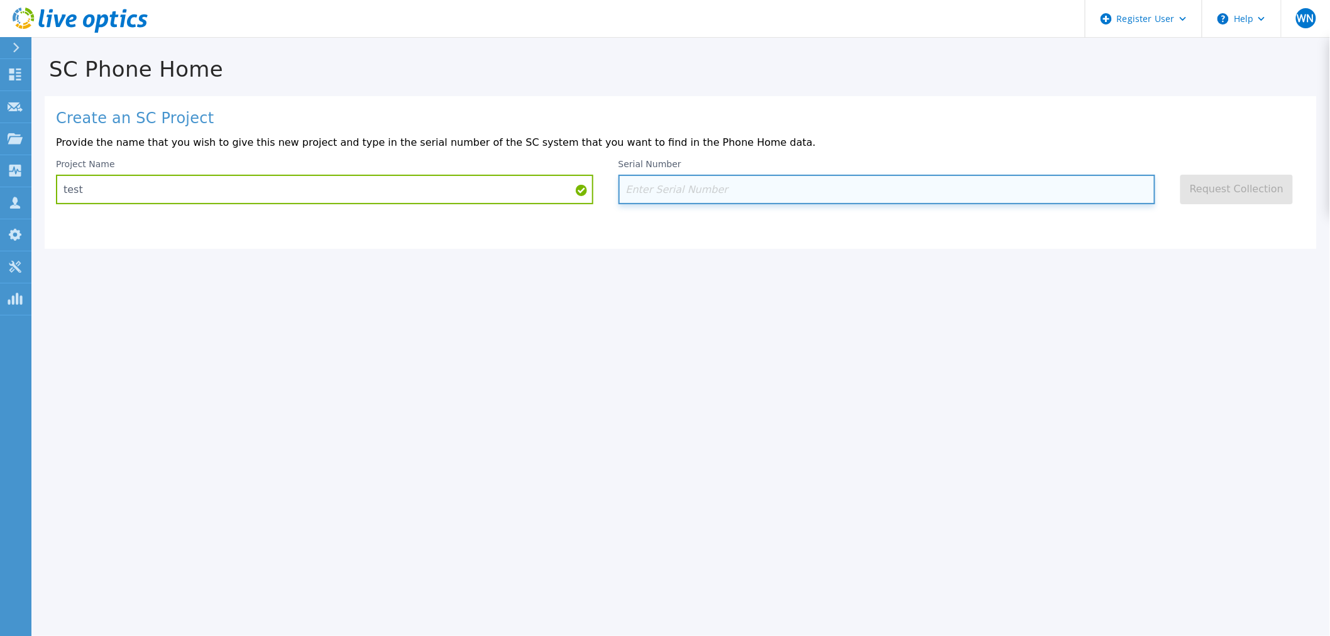
paste input "363812"
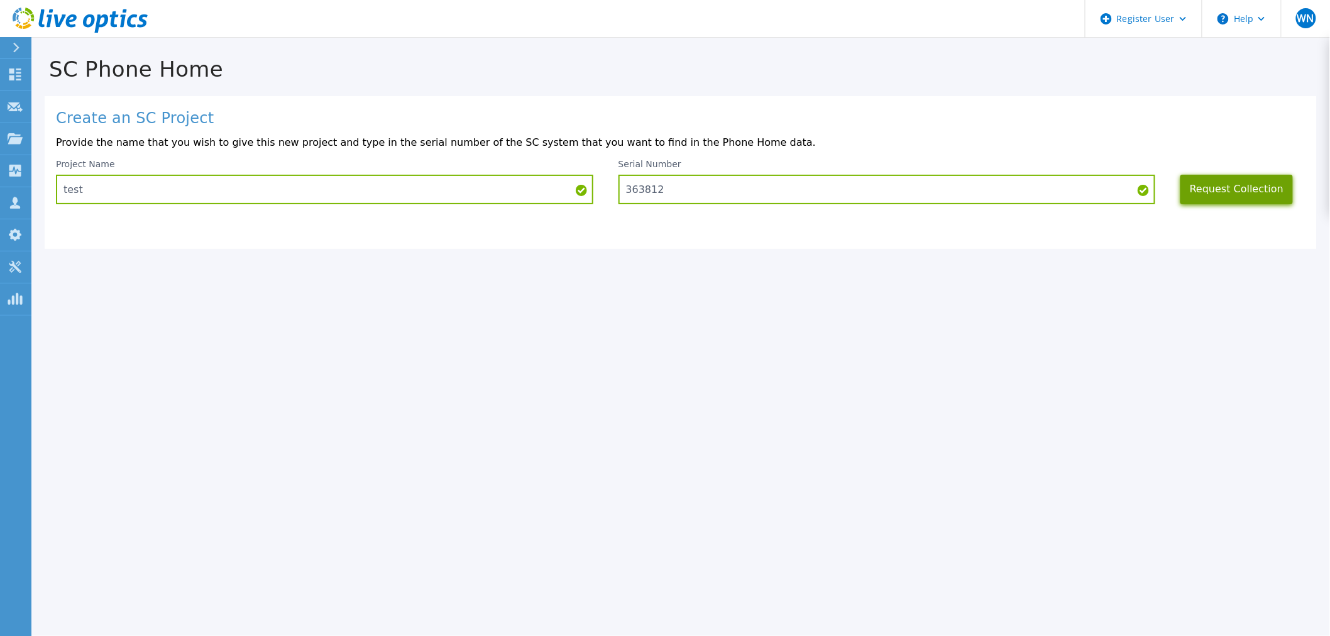
click at [1237, 194] on button "Request Collection" at bounding box center [1237, 190] width 113 height 30
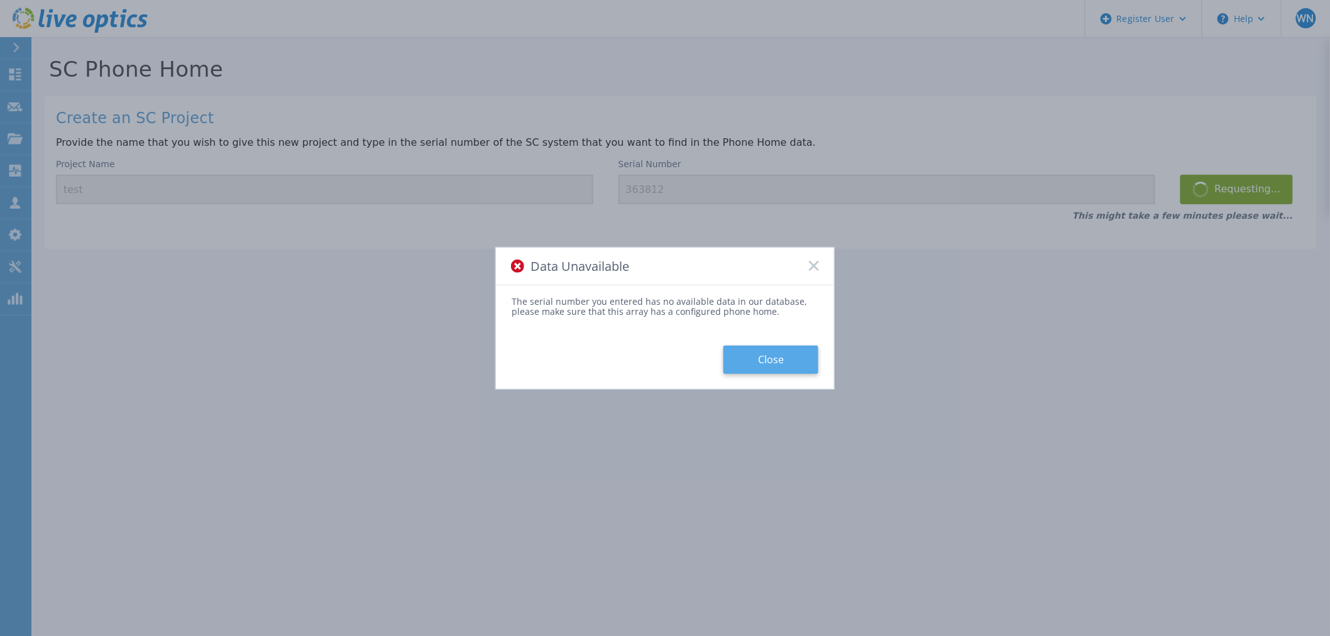
click at [765, 355] on button "Close" at bounding box center [771, 360] width 95 height 28
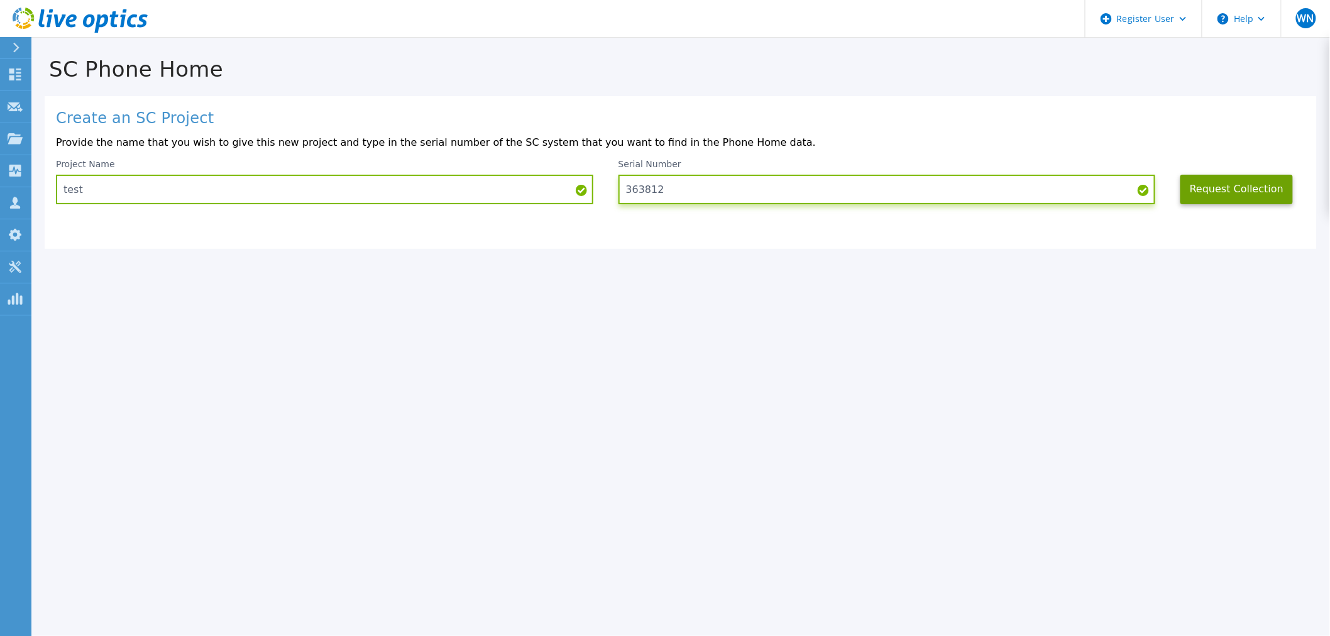
drag, startPoint x: 630, startPoint y: 199, endPoint x: 610, endPoint y: 204, distance: 20.7
click at [609, 202] on div "Project Name test Serial Number 363812 Request Collection" at bounding box center [681, 181] width 1250 height 45
drag, startPoint x: 687, startPoint y: 193, endPoint x: 592, endPoint y: 196, distance: 95.0
click at [592, 196] on div "Project Name test Serial Number 363812 Request Collection" at bounding box center [681, 181] width 1250 height 45
paste input "72370"
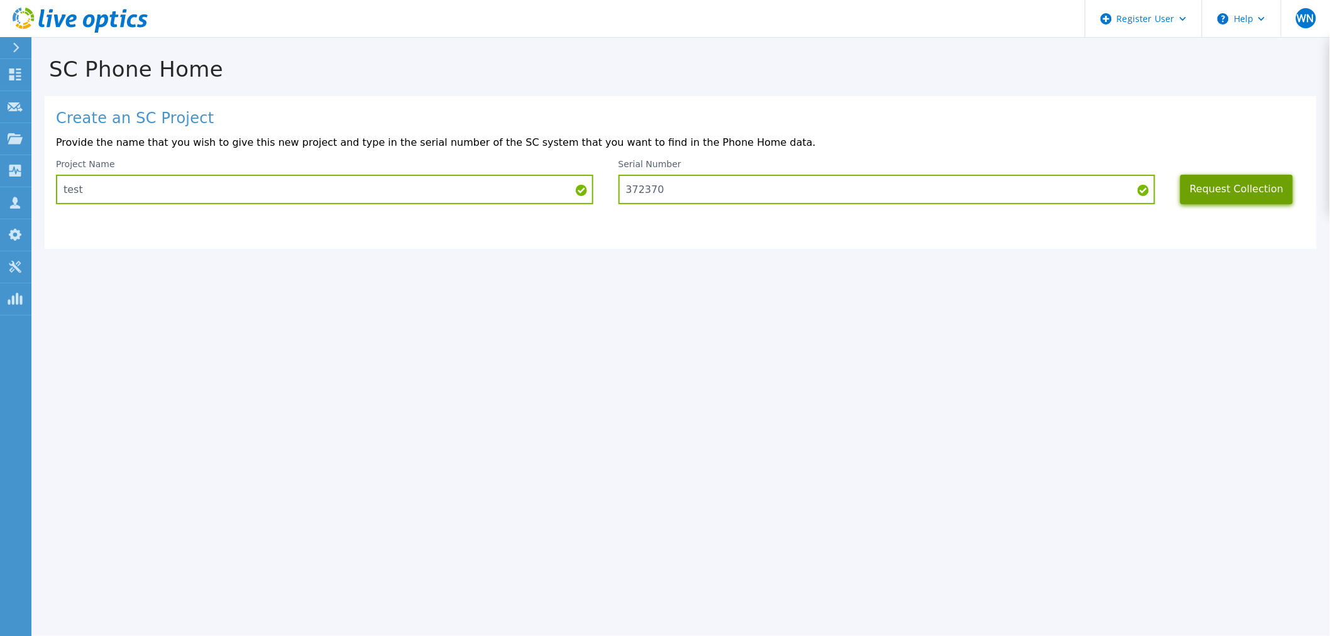
click at [1249, 184] on button "Request Collection" at bounding box center [1237, 190] width 113 height 30
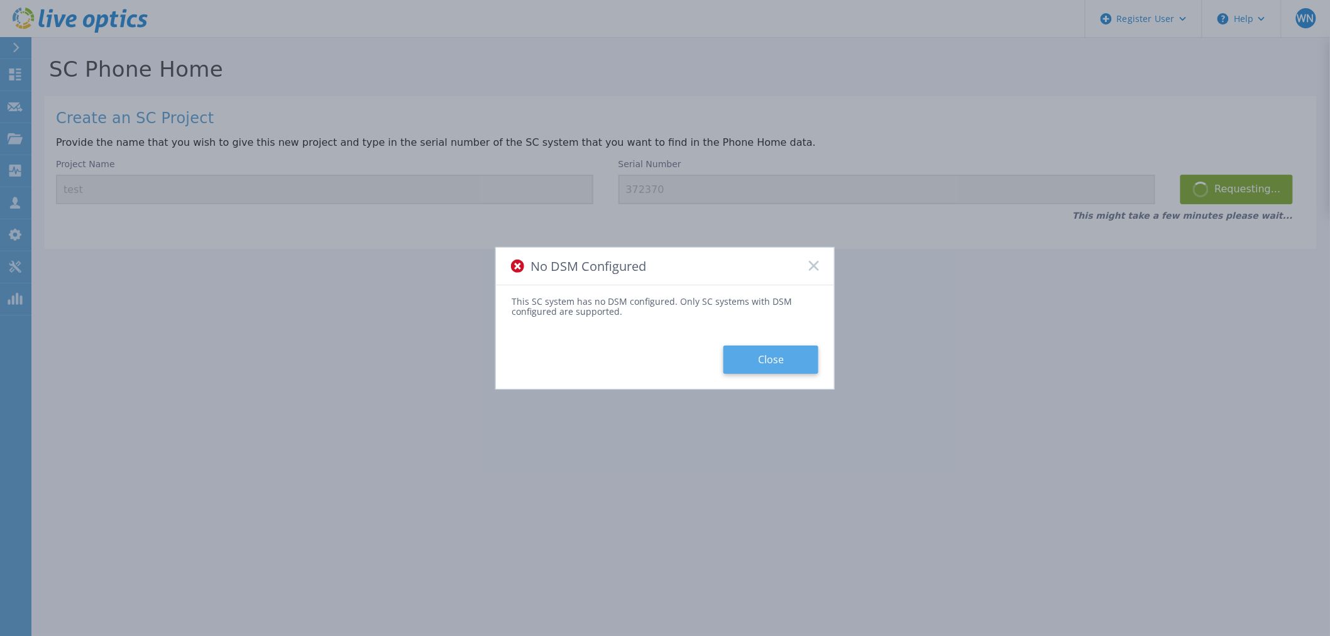
click at [777, 363] on button "Close" at bounding box center [771, 360] width 95 height 28
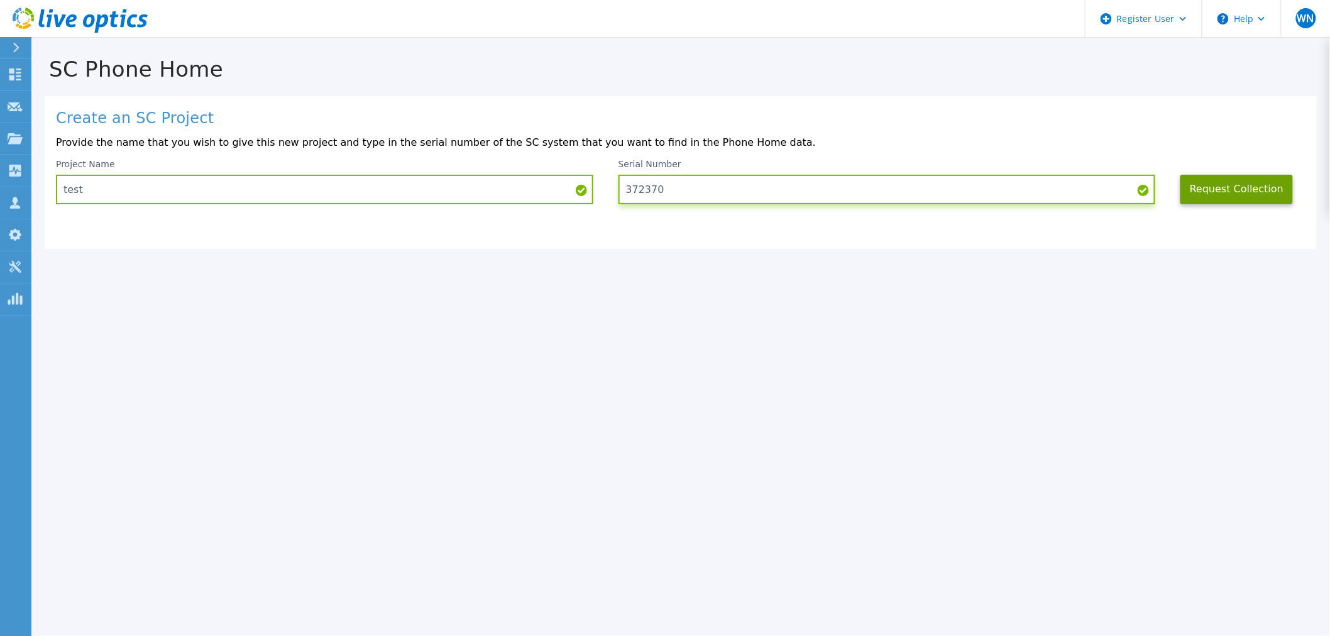
drag, startPoint x: 727, startPoint y: 194, endPoint x: 571, endPoint y: 177, distance: 156.8
click at [572, 178] on div "Project Name test Serial Number 372370 Request Collection" at bounding box center [681, 181] width 1250 height 45
paste input "61764 3"
click at [1243, 183] on button "Request Collection" at bounding box center [1237, 190] width 113 height 30
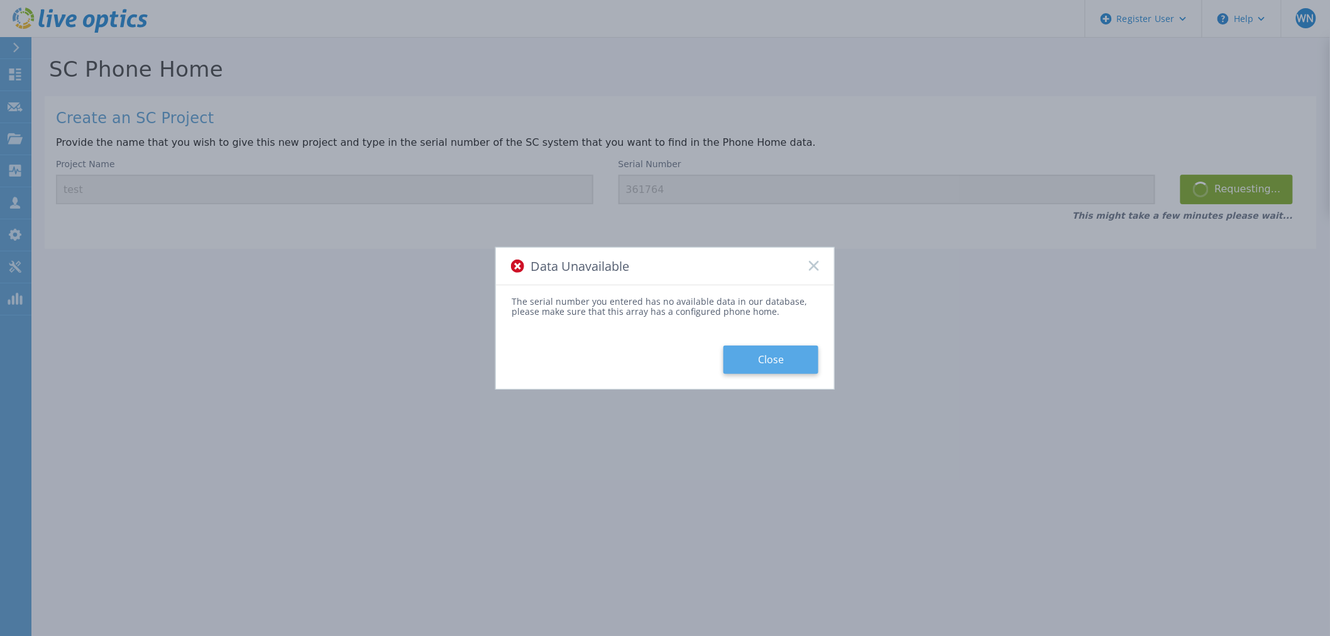
click at [797, 360] on button "Close" at bounding box center [771, 360] width 95 height 28
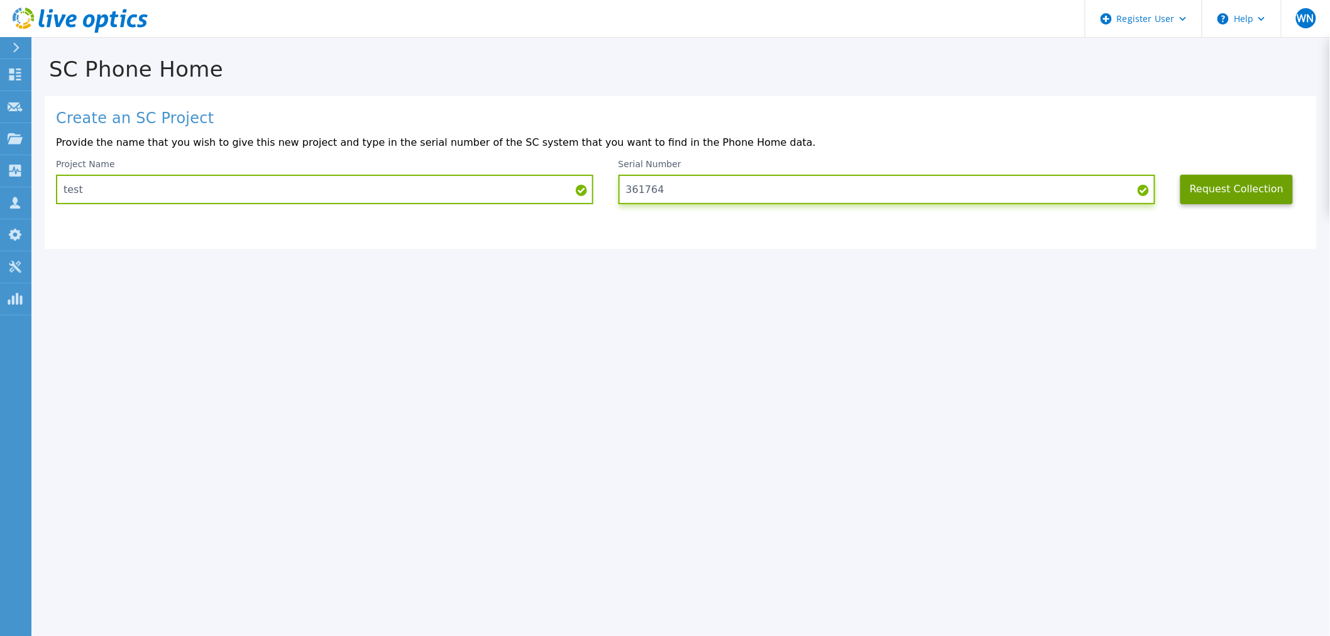
drag, startPoint x: 655, startPoint y: 185, endPoint x: 607, endPoint y: 195, distance: 48.7
click at [607, 195] on div "Project Name test Serial Number 361764 Request Collection" at bounding box center [681, 181] width 1250 height 45
paste input "0493"
type input "304934"
click at [1252, 186] on button "Request Collection" at bounding box center [1237, 190] width 113 height 30
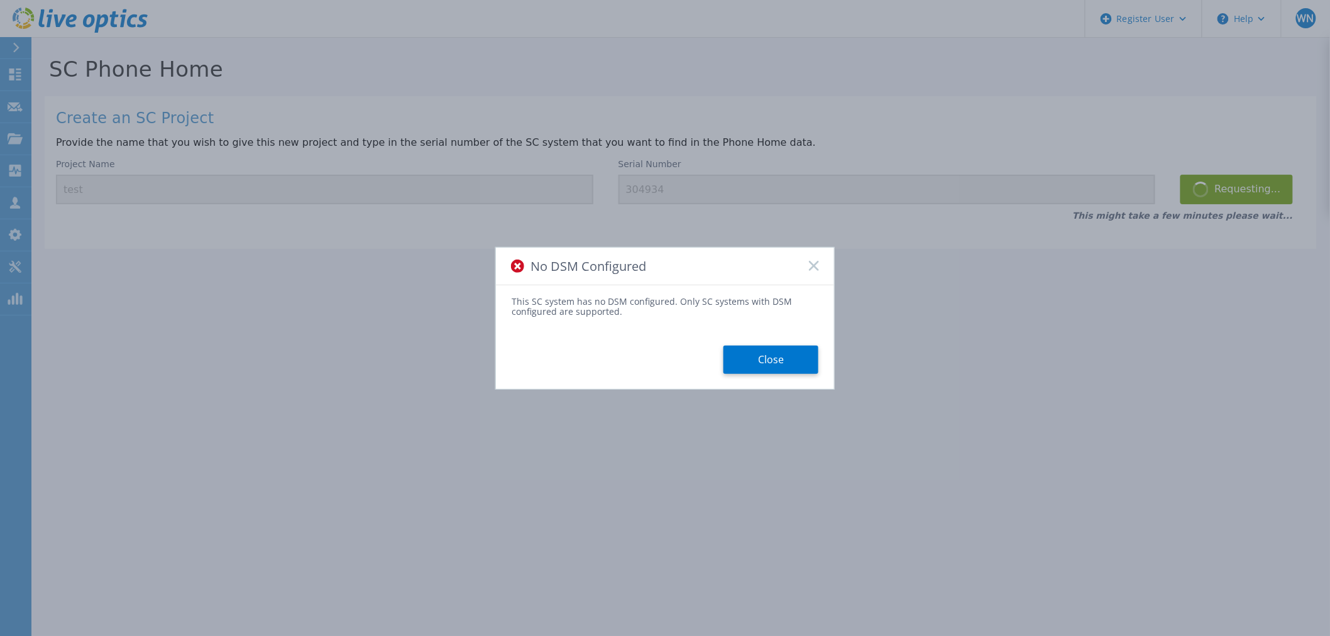
drag, startPoint x: 761, startPoint y: 360, endPoint x: 758, endPoint y: 365, distance: 6.5
click at [761, 363] on button "Close" at bounding box center [771, 360] width 95 height 28
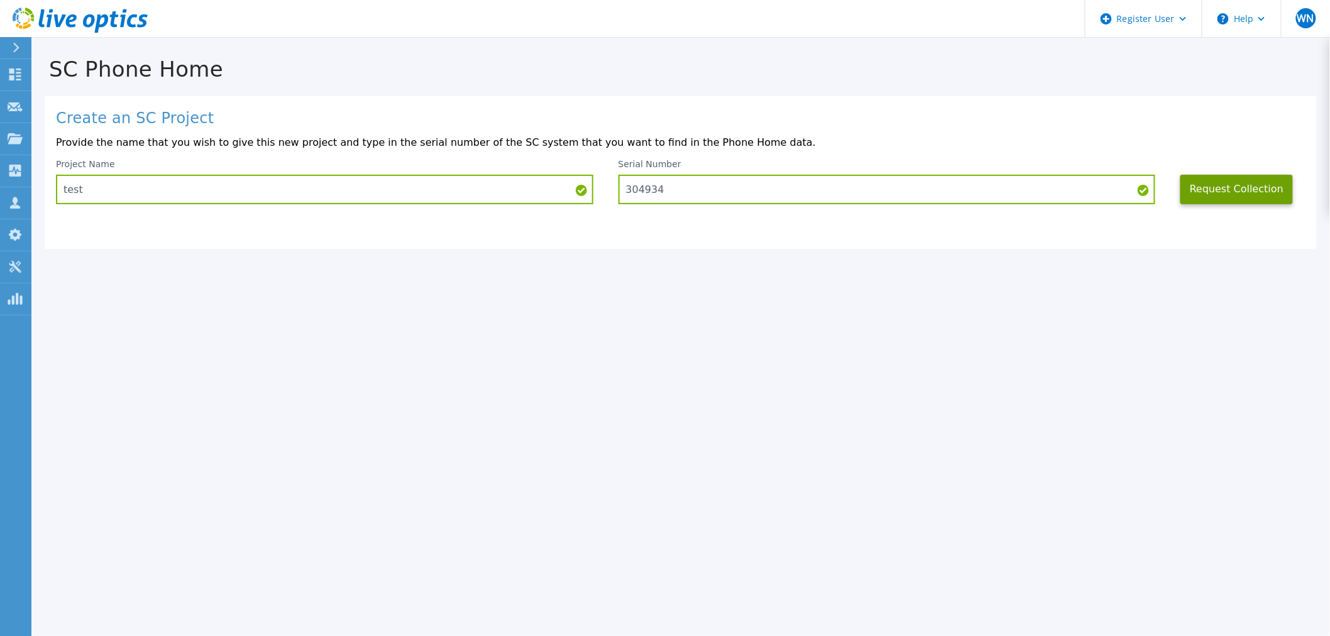
click at [17, 11] on icon at bounding box center [16, 11] width 4 height 4
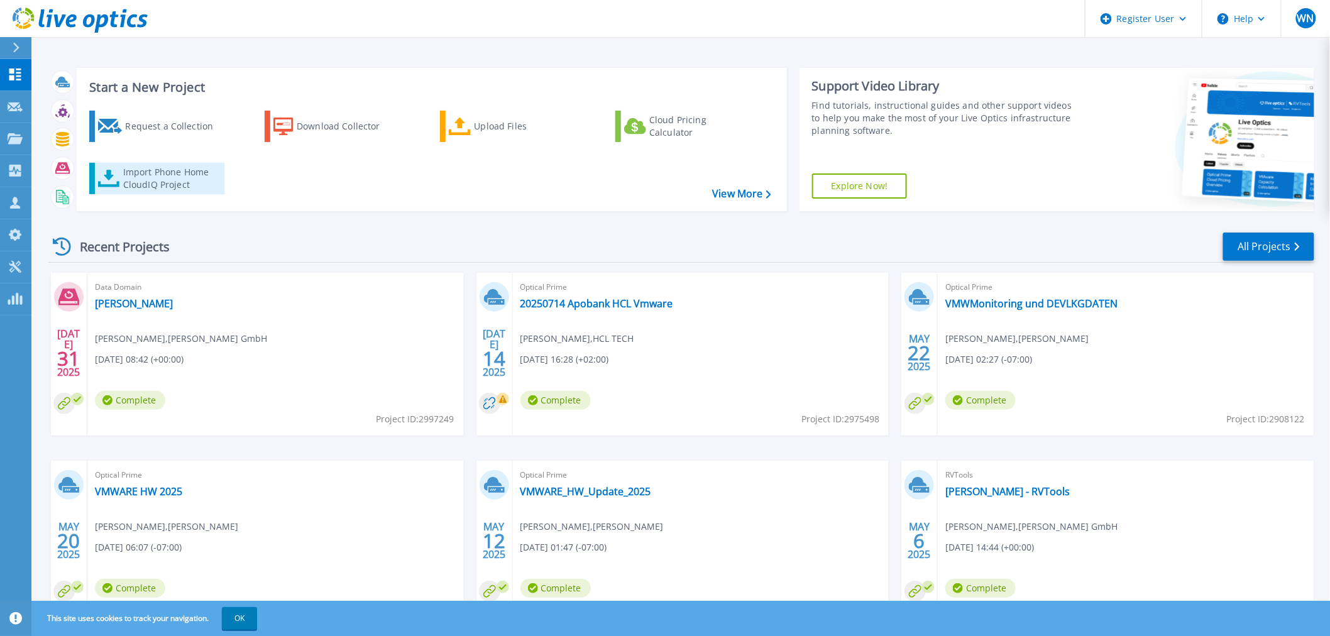
click at [164, 182] on div "Import Phone Home CloudIQ Project" at bounding box center [172, 178] width 98 height 25
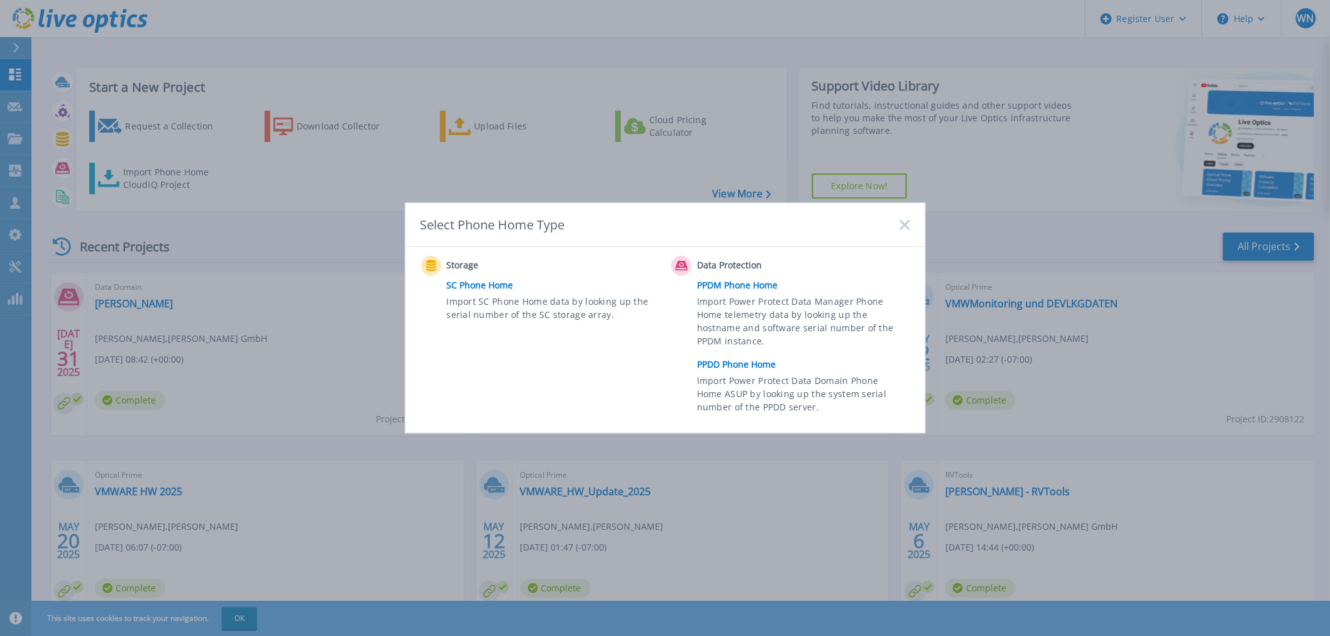
click at [745, 287] on link "PPDM Phone Home" at bounding box center [806, 285] width 219 height 19
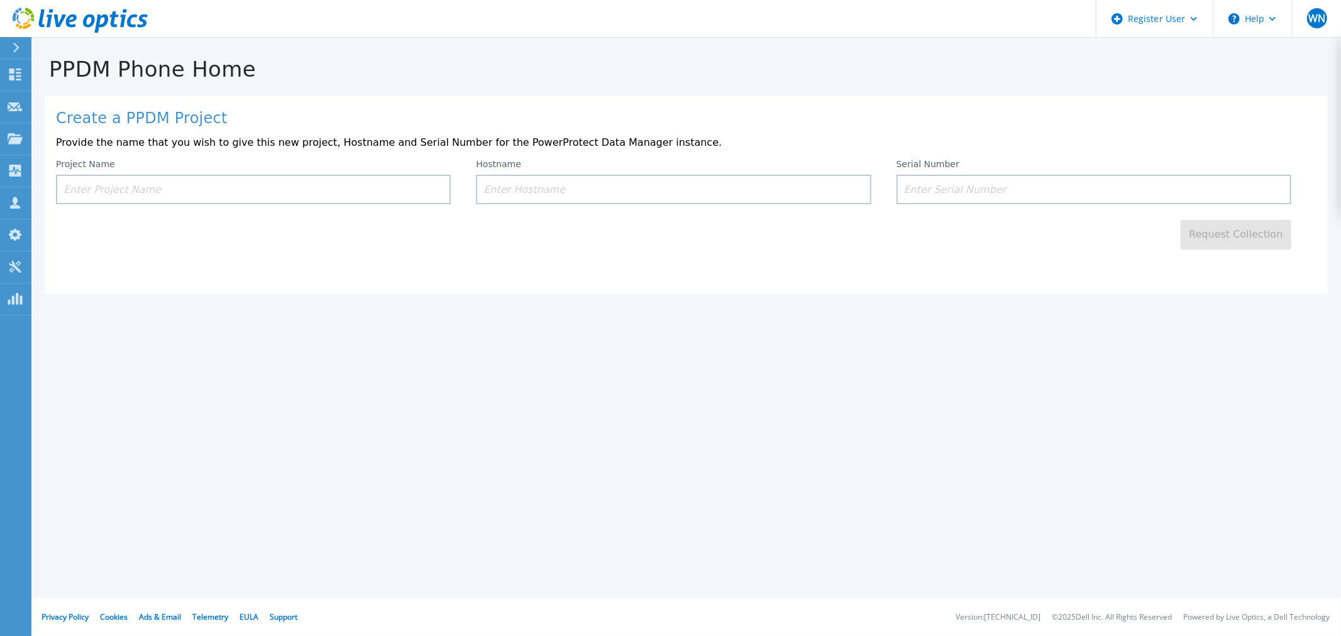
click at [165, 194] on input at bounding box center [253, 190] width 395 height 30
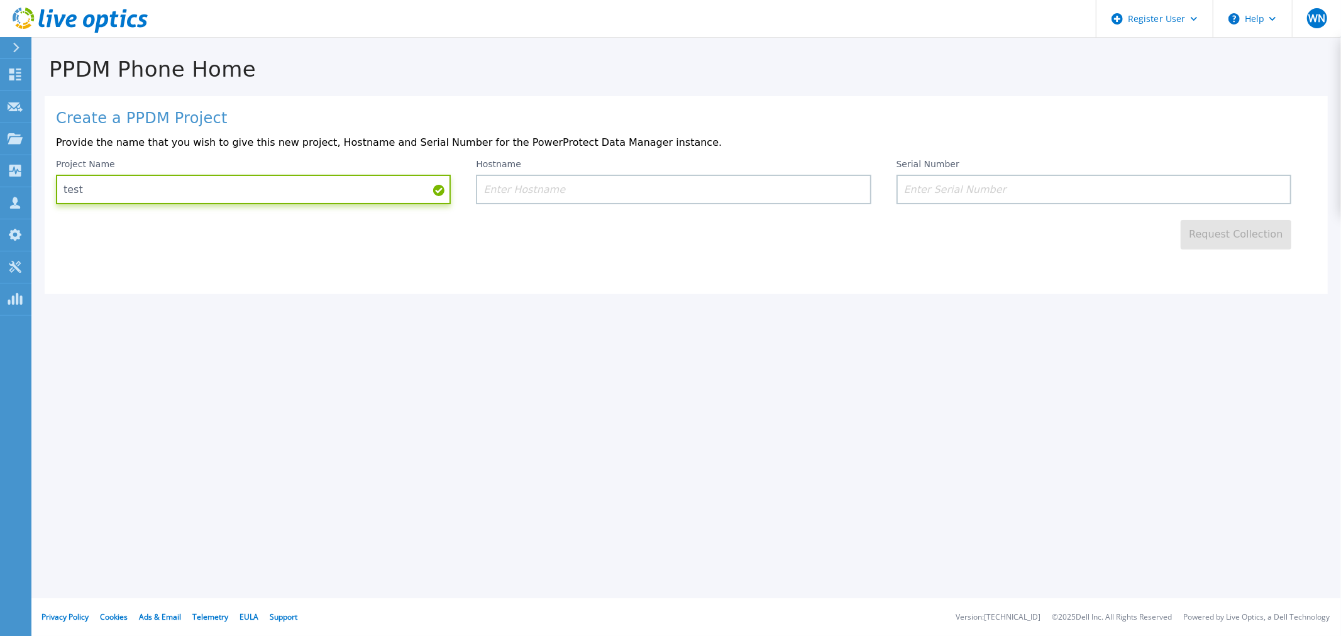
type input "test"
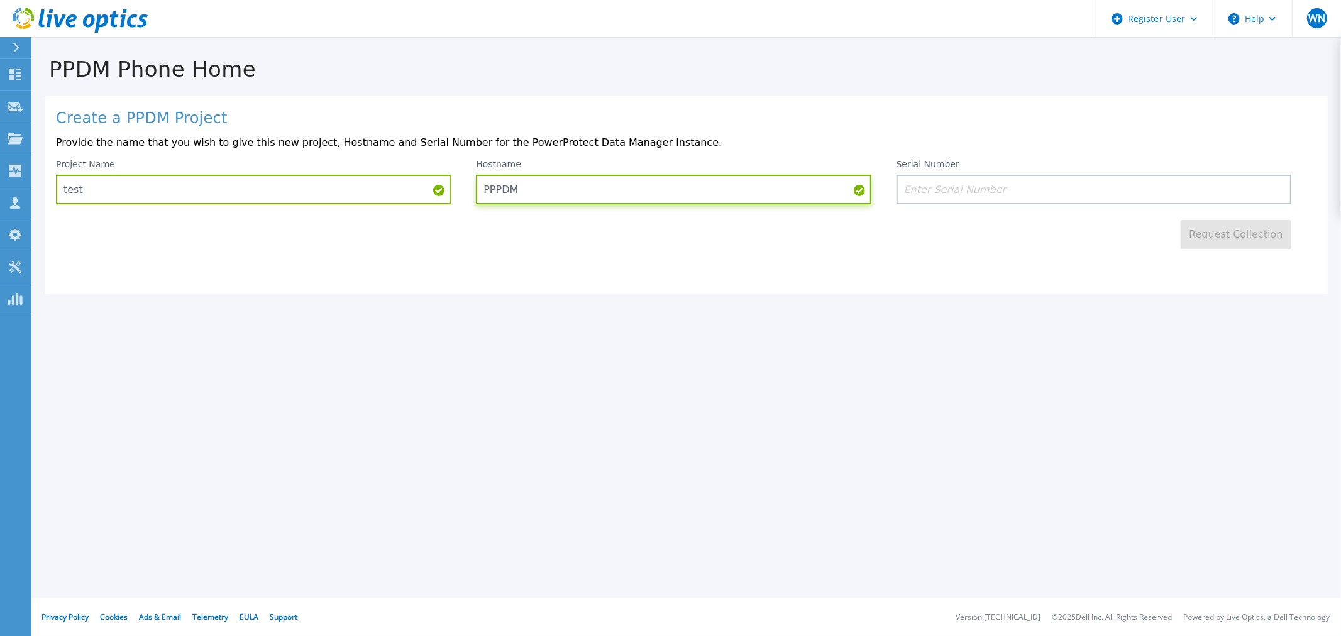
click at [503, 190] on input "PPPDM" at bounding box center [673, 190] width 395 height 30
type input "PPDM"
click at [937, 180] on input at bounding box center [1094, 190] width 395 height 30
paste input "ELMPPD01252949"
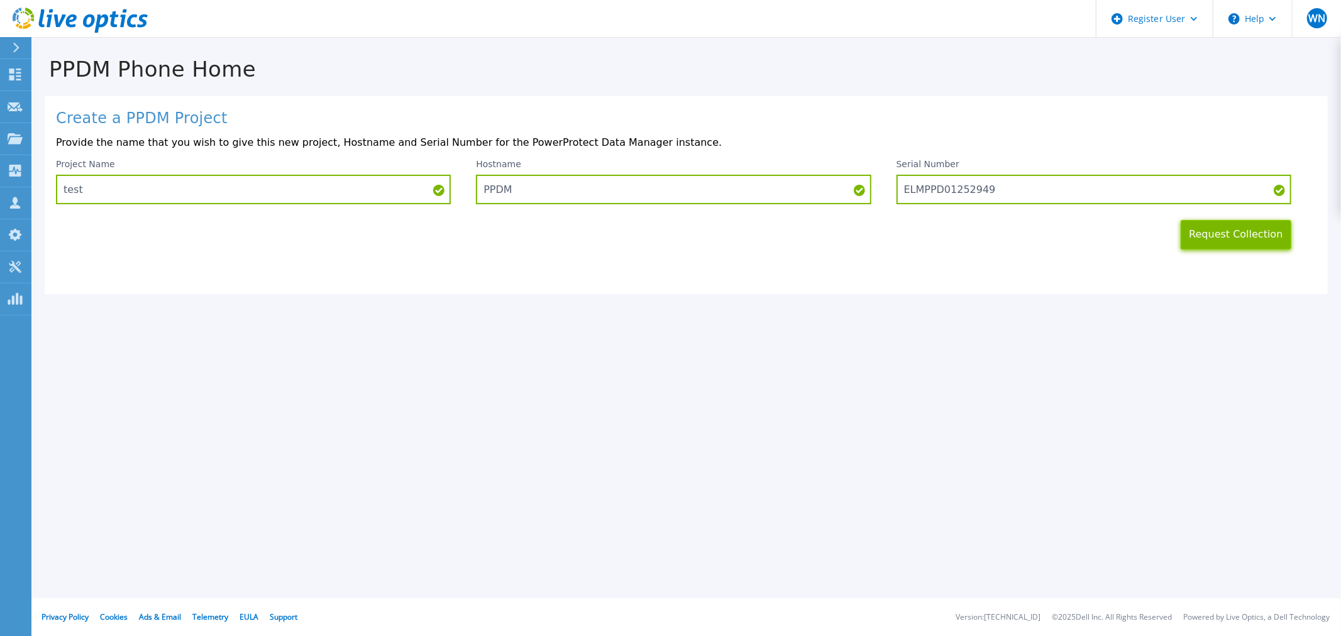
click at [1256, 244] on button "Request Collection" at bounding box center [1236, 235] width 111 height 30
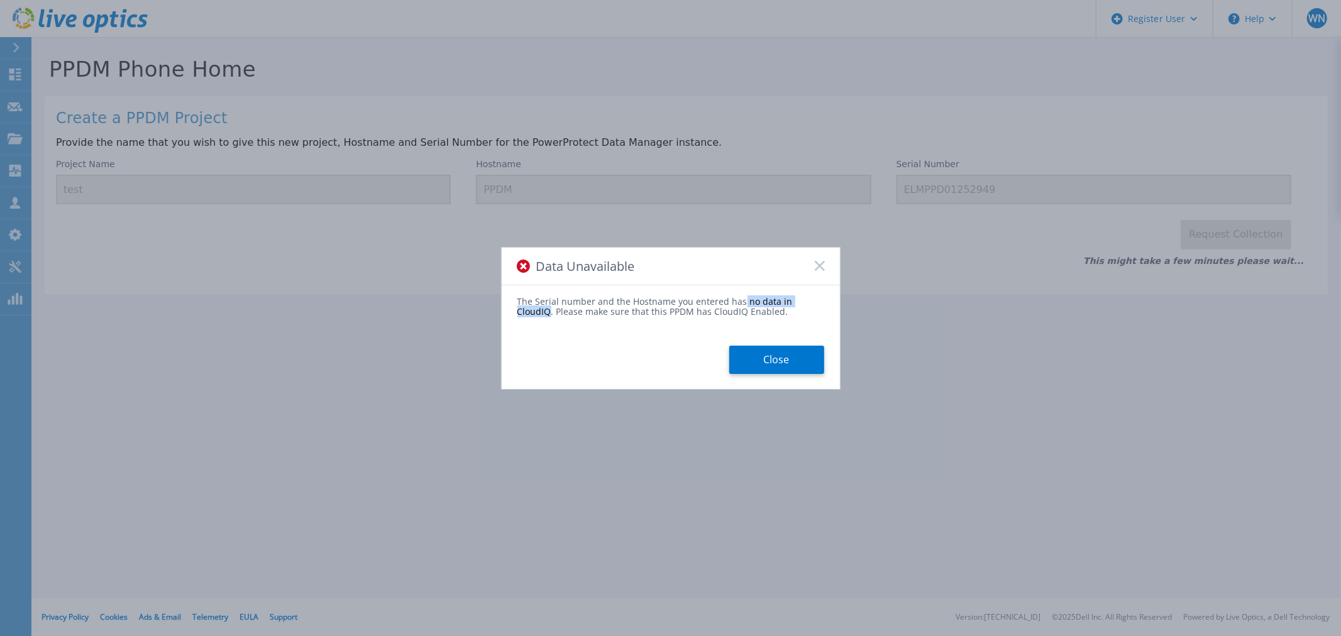
drag, startPoint x: 740, startPoint y: 300, endPoint x: 819, endPoint y: 300, distance: 78.6
click at [817, 299] on div "The Serial number and the Hostname you entered has no data in CloudIQ. Please m…" at bounding box center [670, 307] width 307 height 21
click at [616, 350] on div "Close" at bounding box center [671, 360] width 338 height 28
click at [775, 362] on button "Close" at bounding box center [776, 360] width 95 height 28
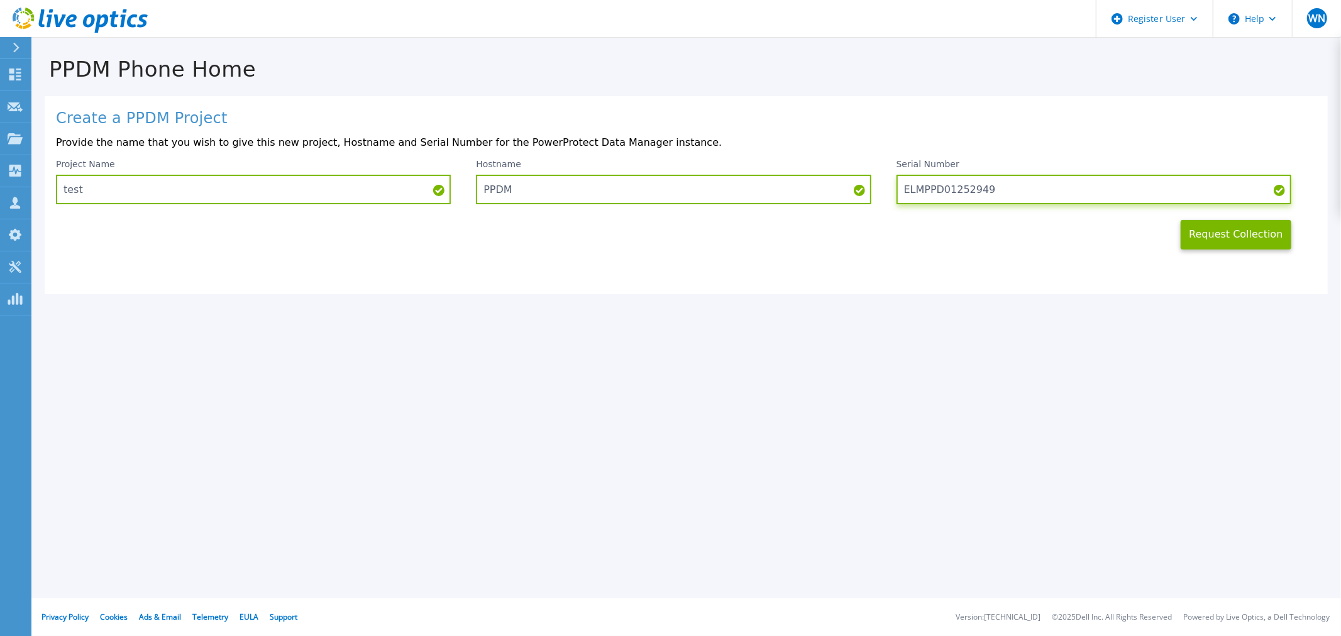
drag, startPoint x: 997, startPoint y: 187, endPoint x: 899, endPoint y: 184, distance: 98.1
click at [899, 184] on input "ELMPPD01252949" at bounding box center [1094, 190] width 395 height 30
paste input "SXH6"
click at [1255, 236] on button "Request Collection" at bounding box center [1236, 235] width 111 height 30
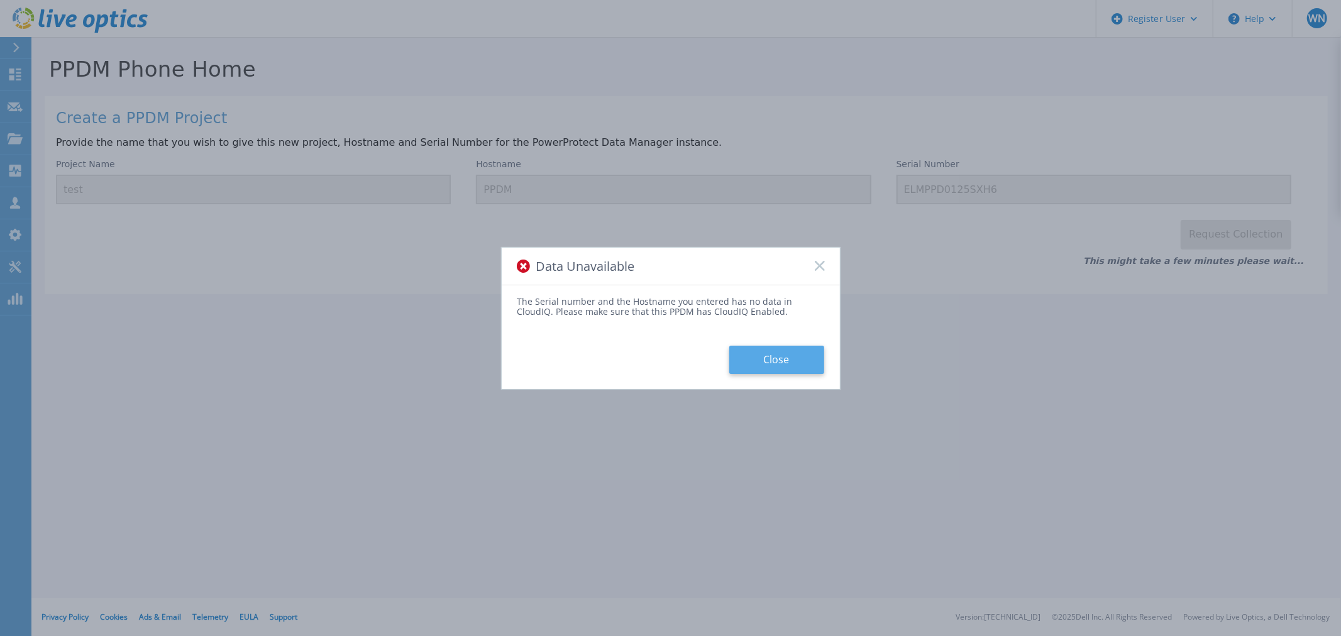
click at [781, 360] on button "Close" at bounding box center [776, 360] width 95 height 28
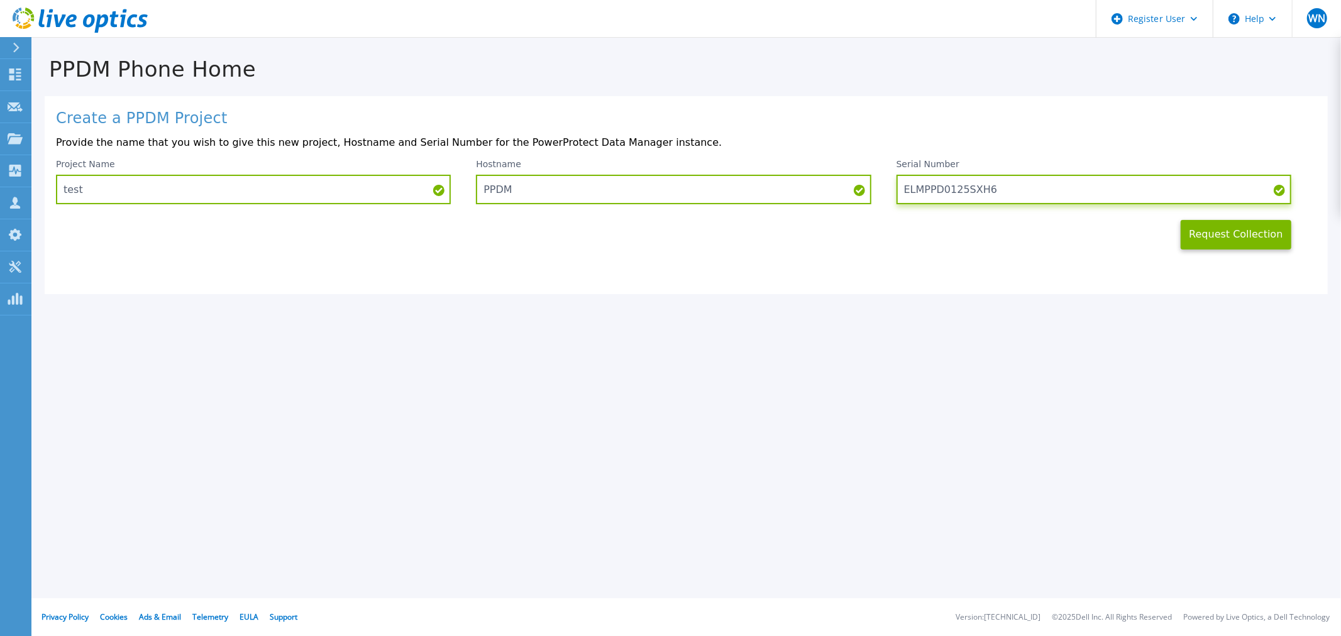
drag, startPoint x: 1005, startPoint y: 189, endPoint x: 882, endPoint y: 184, distance: 122.7
click at [882, 184] on div "Project Name test Hostname PPDM Serial Number ELMPPD0125SXH6" at bounding box center [686, 181] width 1261 height 45
paste input "ELMPPD0921ZTM"
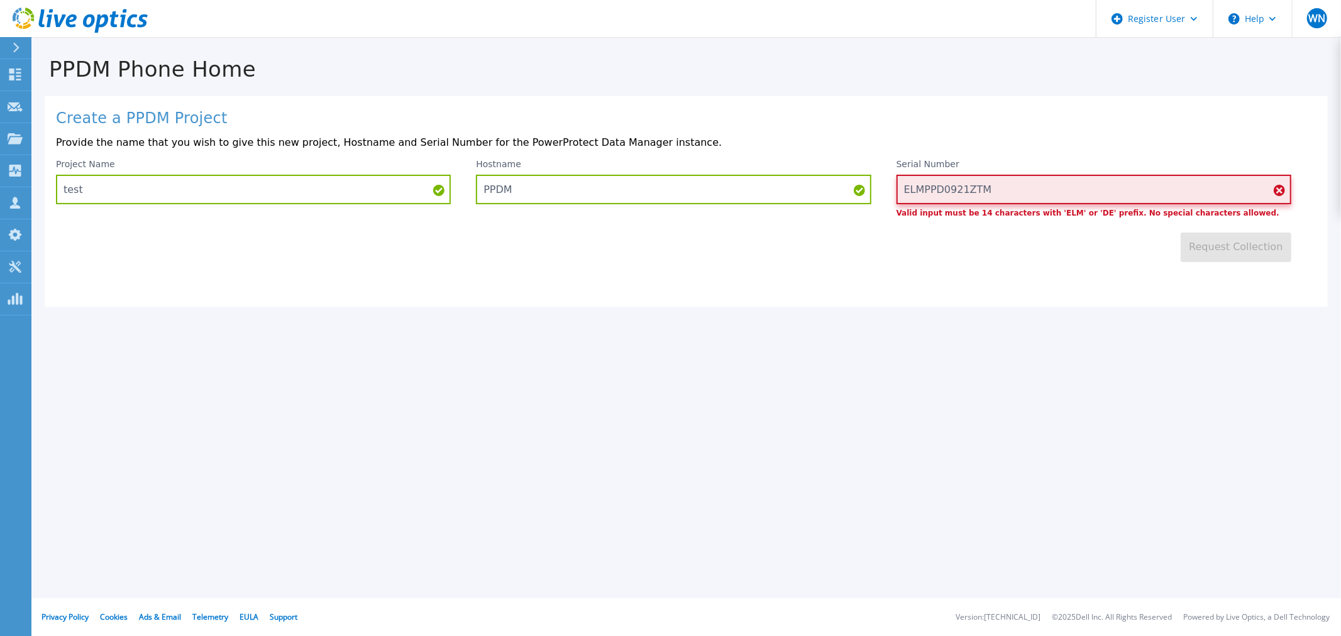
click at [908, 191] on input "ELMPPD0921ZTM" at bounding box center [1094, 190] width 395 height 30
type input "ELMPPD0921ZTM"
click at [1024, 193] on input "ELMPPD0921ZTM" at bounding box center [1094, 190] width 395 height 30
click at [1042, 187] on input "ELMPPD0921ZTM" at bounding box center [1094, 190] width 395 height 30
drag, startPoint x: 1006, startPoint y: 187, endPoint x: 837, endPoint y: 177, distance: 168.8
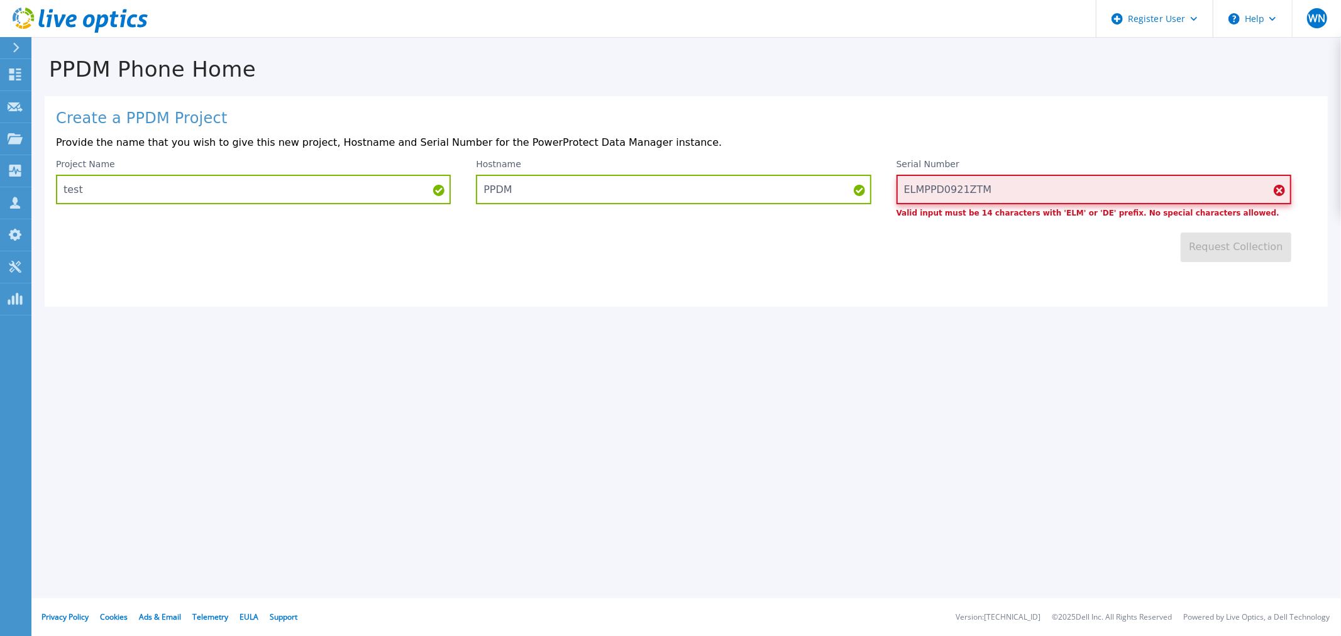
click at [837, 177] on div "Project Name test Hostname PPDM Serial Number ELMPPD0921ZTM Valid input must be…" at bounding box center [686, 188] width 1261 height 58
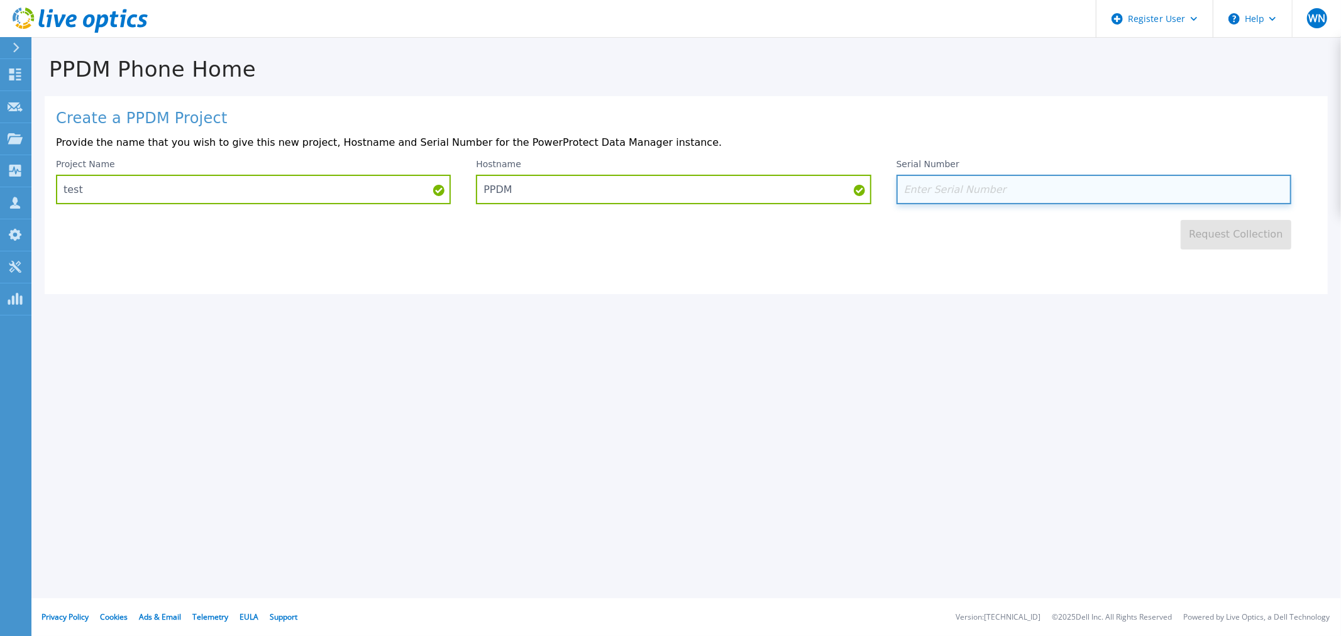
paste input "ELMPPD0921ZTMB"
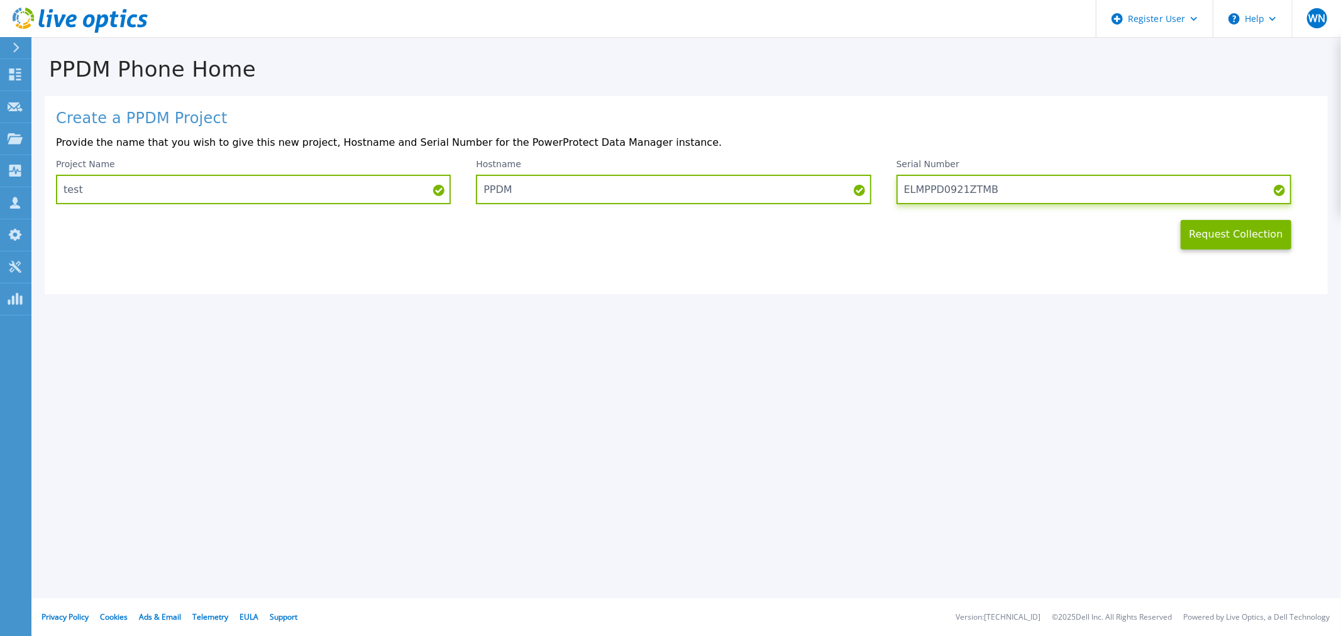
type input "ELMPPD0921ZTMB"
drag, startPoint x: 529, startPoint y: 191, endPoint x: 464, endPoint y: 192, distance: 65.4
click at [464, 192] on div "Project Name test Hostname PPDM Serial Number ELMPPD0921ZTMB" at bounding box center [686, 181] width 1261 height 45
paste input "myacbrngcsapp01"
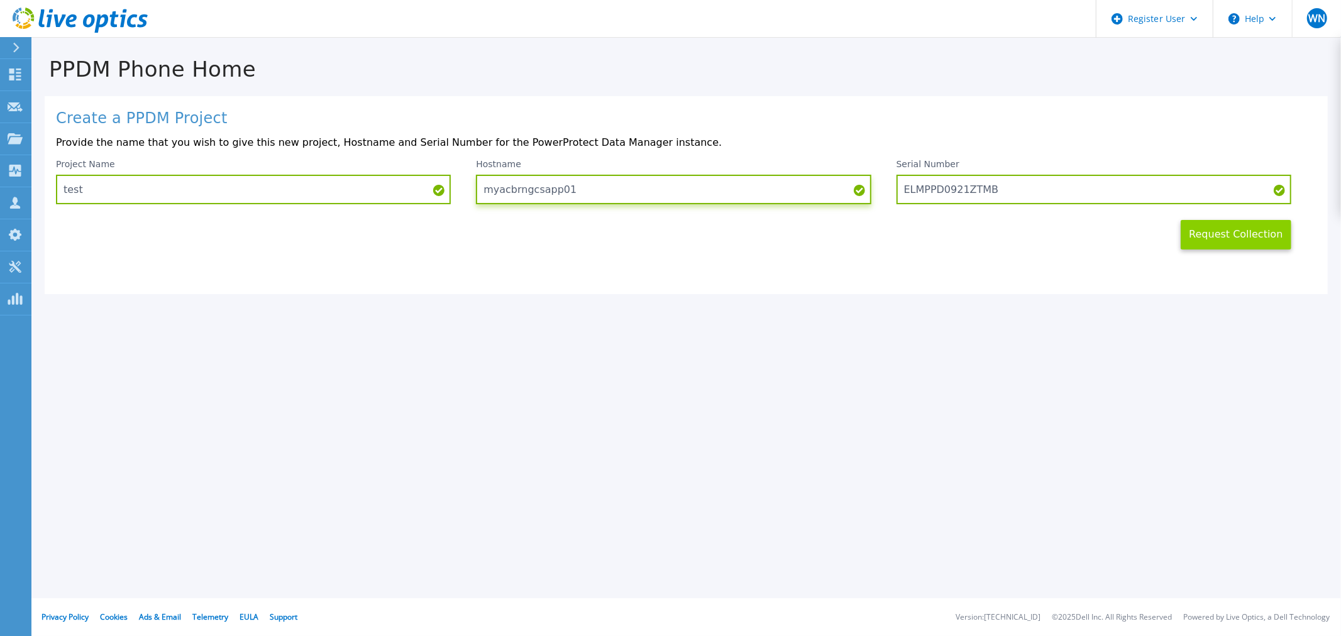
type input "myacbrngcsapp01"
click at [1215, 234] on button "Request Collection" at bounding box center [1236, 235] width 111 height 30
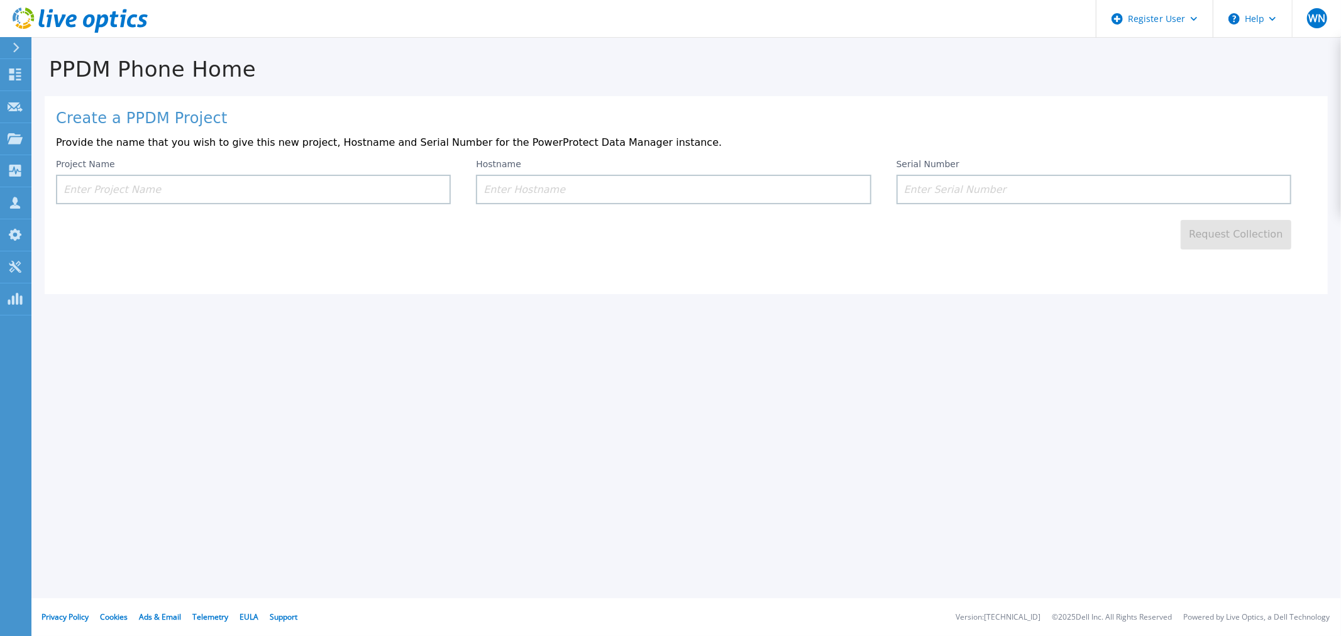
click at [19, 20] on icon at bounding box center [80, 21] width 135 height 26
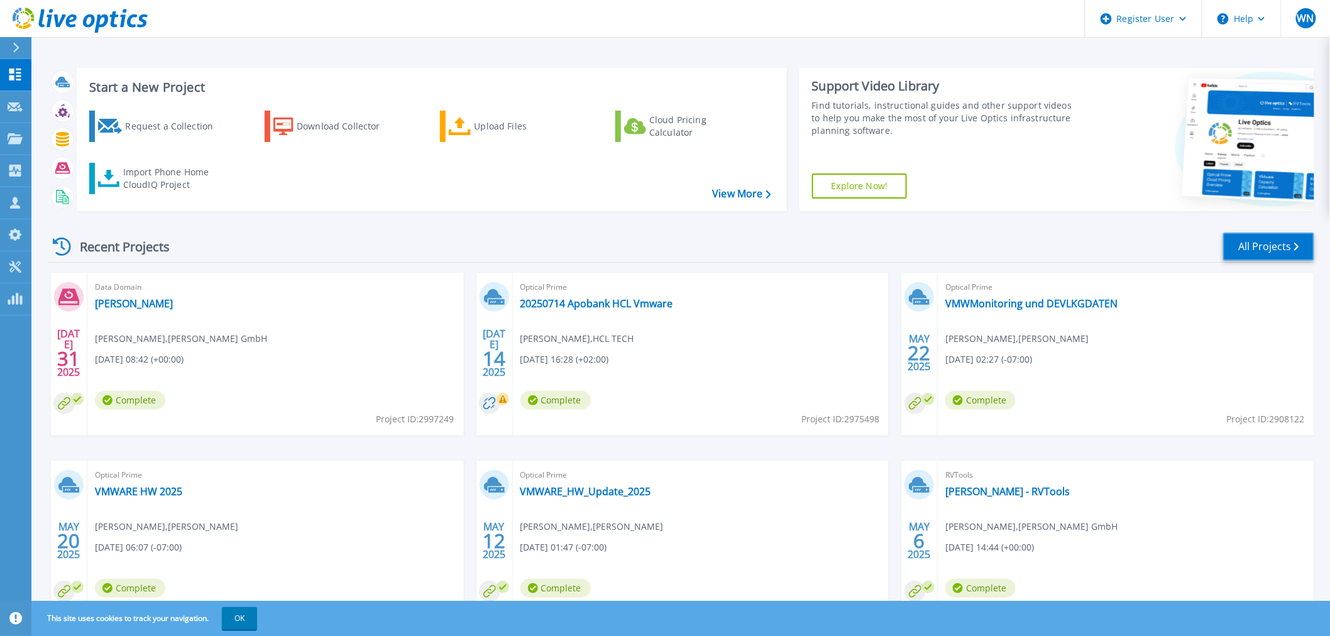
click at [1267, 248] on link "All Projects" at bounding box center [1268, 247] width 91 height 28
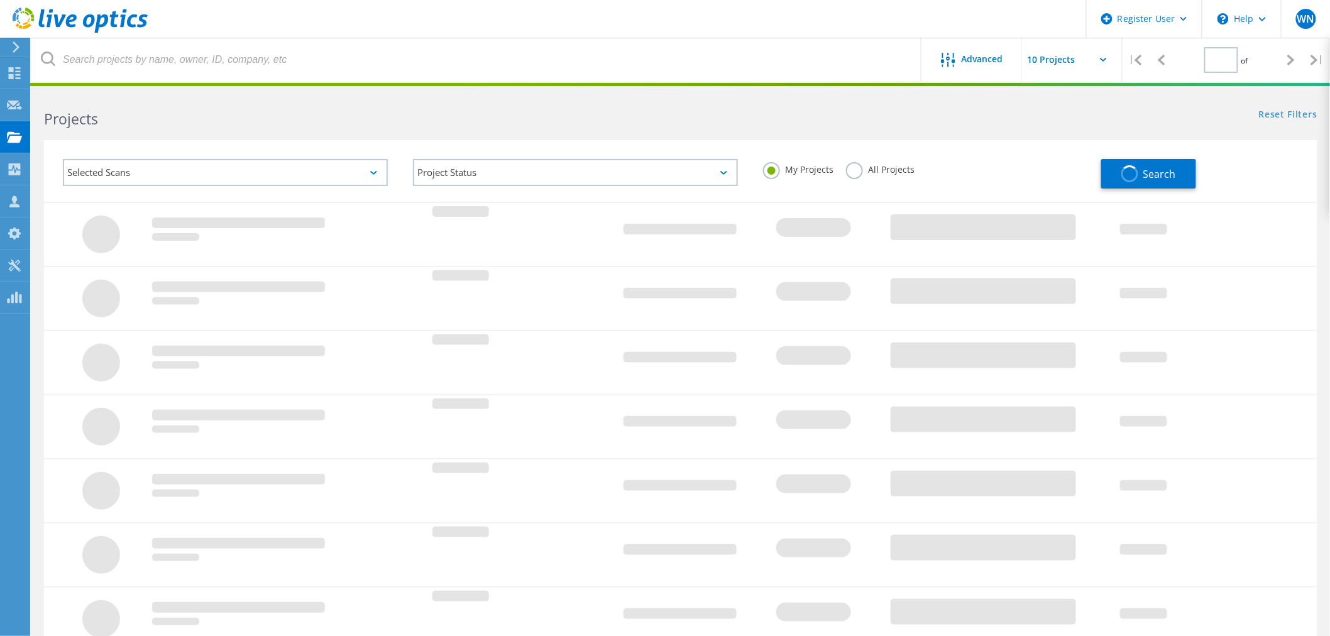
type input "1"
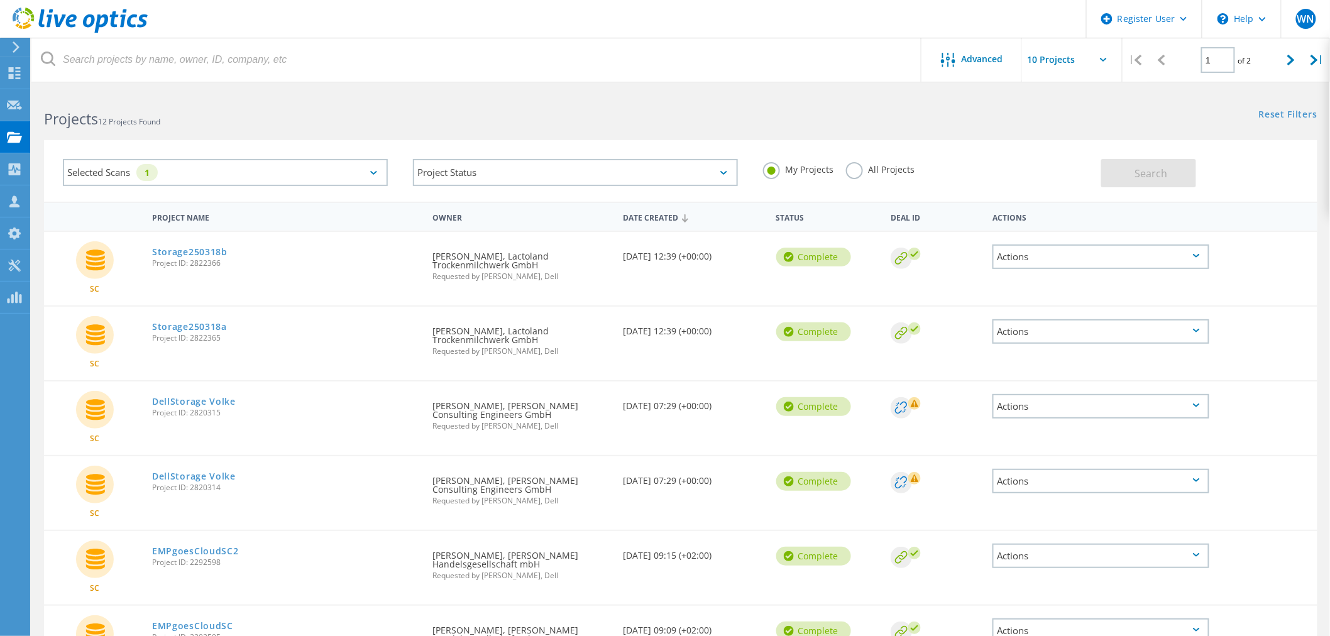
click at [380, 170] on div "Selected Scans 1" at bounding box center [225, 172] width 325 height 27
click at [98, 201] on label "SC" at bounding box center [236, 208] width 288 height 15
click at [0, 0] on input "SC" at bounding box center [0, 0] width 0 height 0
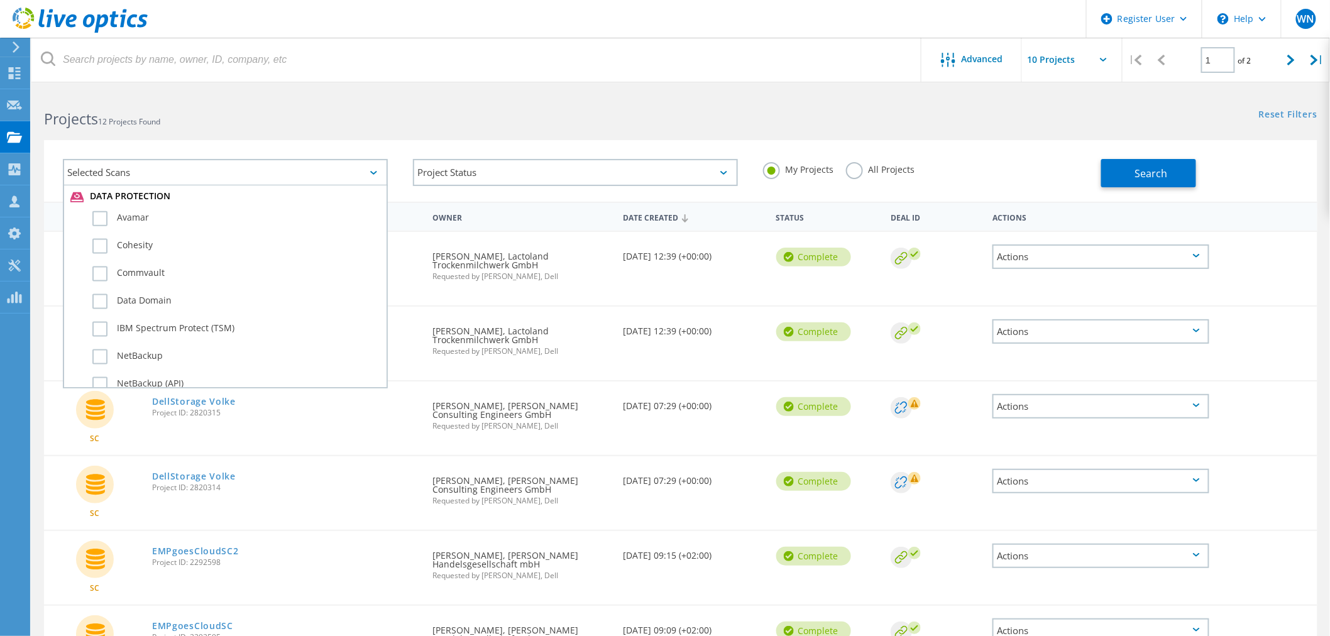
scroll to position [768, 0]
click at [99, 390] on label "PowerProtect DM" at bounding box center [236, 397] width 288 height 15
click at [0, 0] on input "PowerProtect DM" at bounding box center [0, 0] width 0 height 0
click at [1154, 174] on span "Search" at bounding box center [1151, 174] width 33 height 14
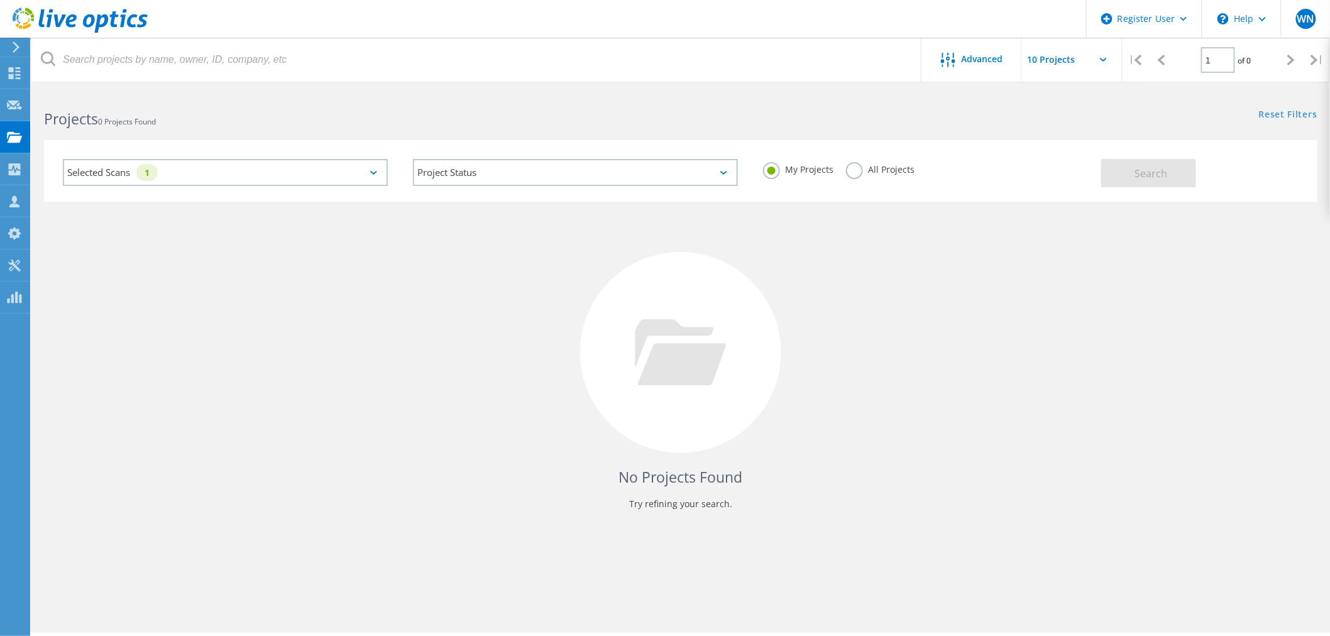
click at [840, 167] on div "My Projects All Projects" at bounding box center [926, 169] width 350 height 47
click at [852, 179] on div "All Projects" at bounding box center [880, 171] width 69 height 18
click at [857, 168] on label "All Projects" at bounding box center [880, 168] width 69 height 12
click at [0, 0] on input "All Projects" at bounding box center [0, 0] width 0 height 0
click at [1147, 179] on span "Search" at bounding box center [1151, 174] width 33 height 14
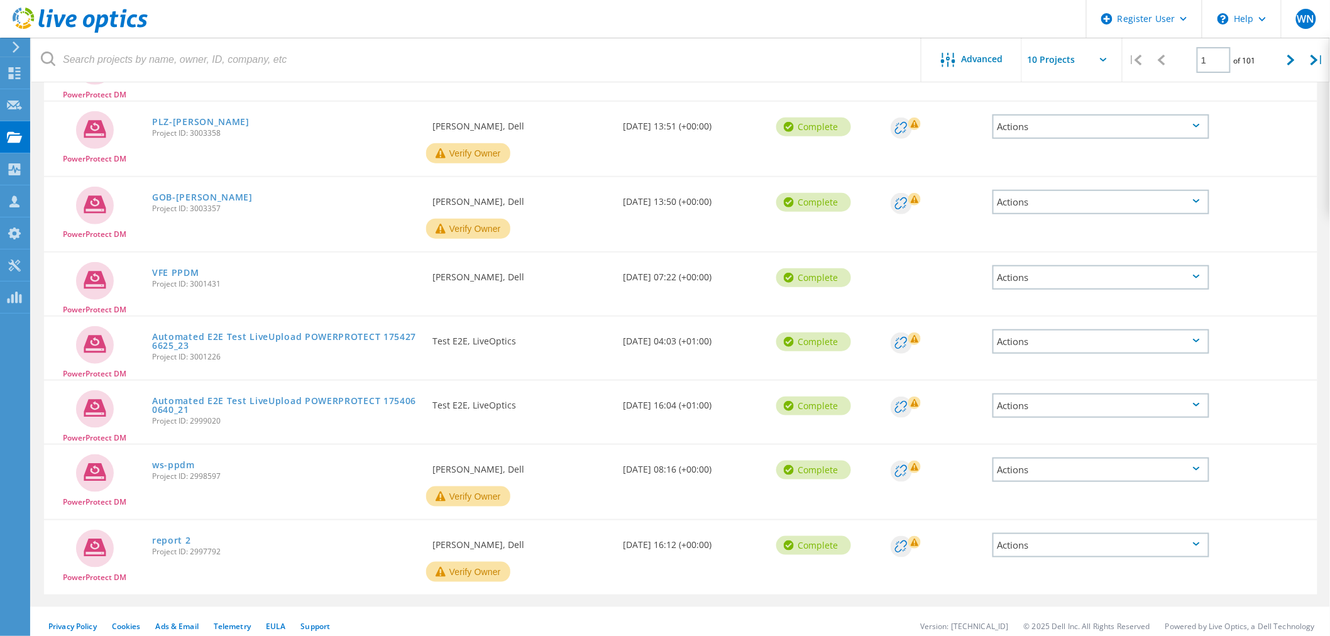
scroll to position [335, 0]
click at [176, 535] on link "report 2" at bounding box center [171, 539] width 39 height 9
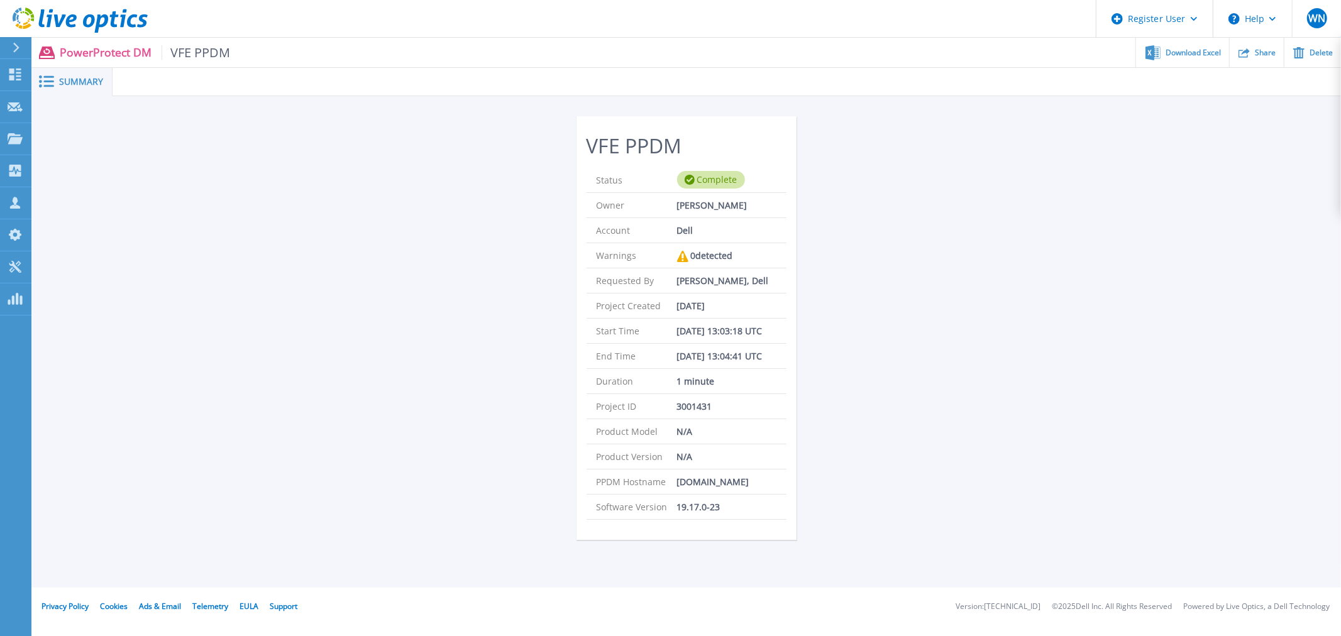
click at [213, 53] on span "VFE PPDM" at bounding box center [196, 52] width 69 height 14
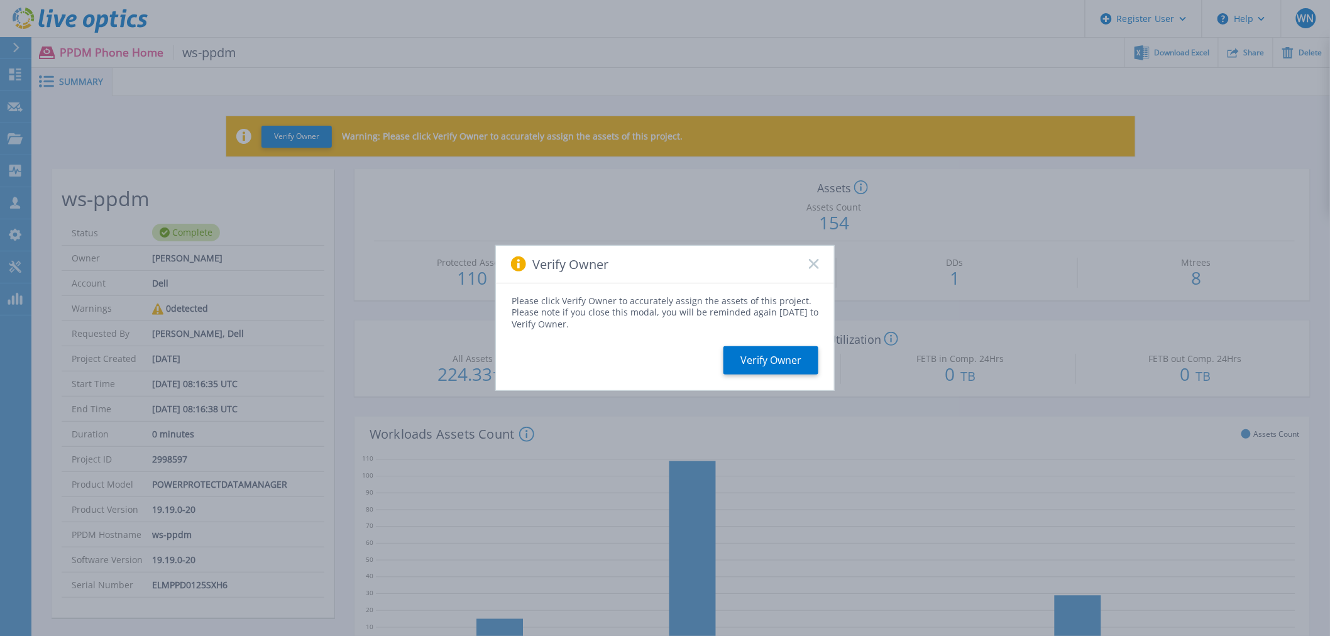
click at [820, 260] on div "Verify Owner" at bounding box center [665, 265] width 338 height 38
click at [815, 265] on rect at bounding box center [814, 264] width 11 height 11
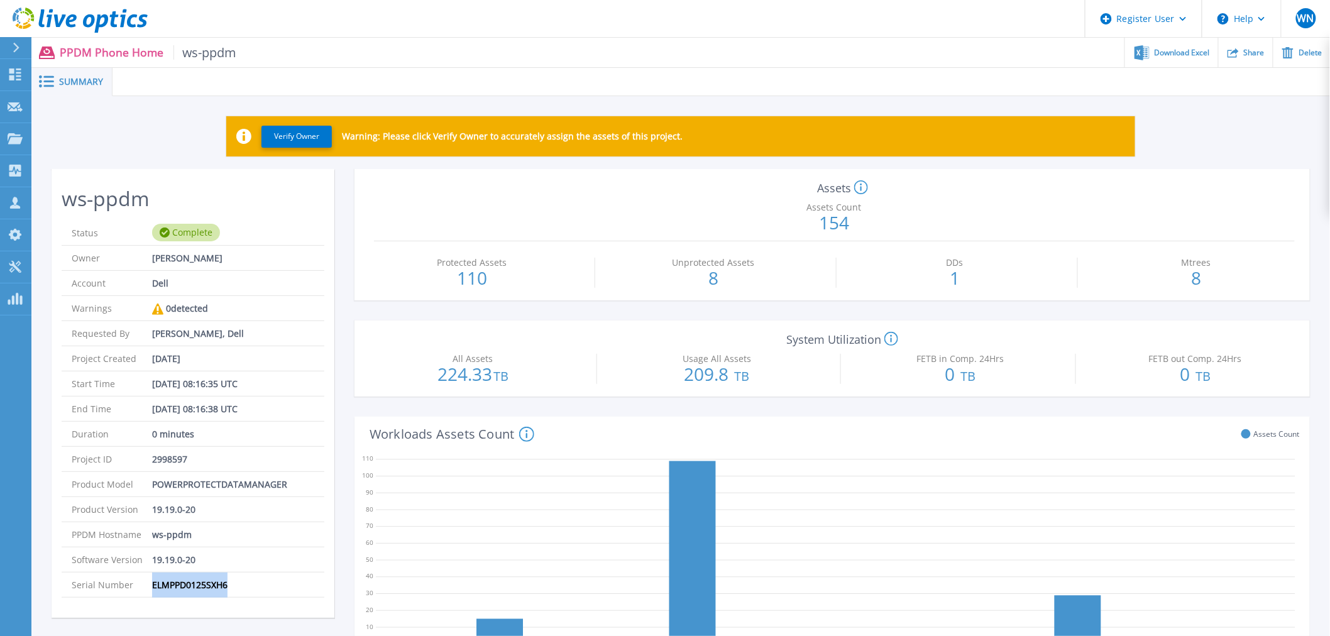
drag, startPoint x: 152, startPoint y: 585, endPoint x: 231, endPoint y: 595, distance: 79.9
click at [231, 595] on li "Serial Number ELMPPD0125SXH6" at bounding box center [193, 585] width 263 height 25
copy p "ELMPPD0125SXH6"
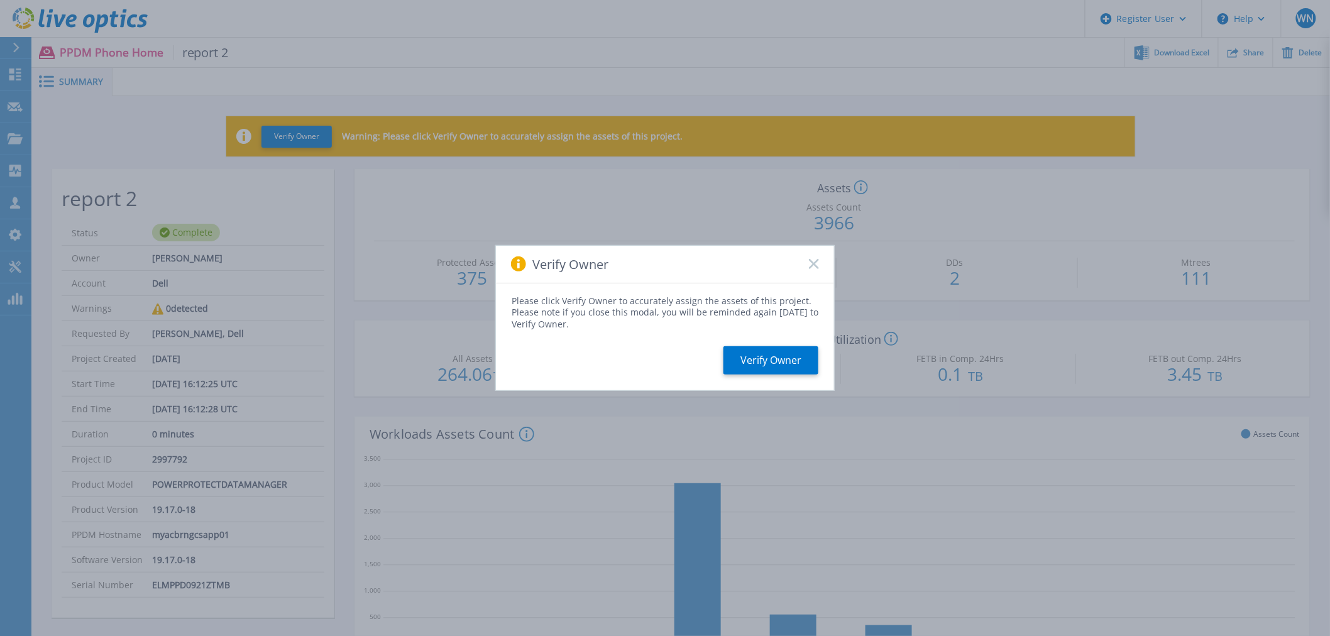
click at [824, 255] on div "Verify Owner" at bounding box center [665, 265] width 338 height 38
click at [814, 260] on icon at bounding box center [814, 264] width 10 height 10
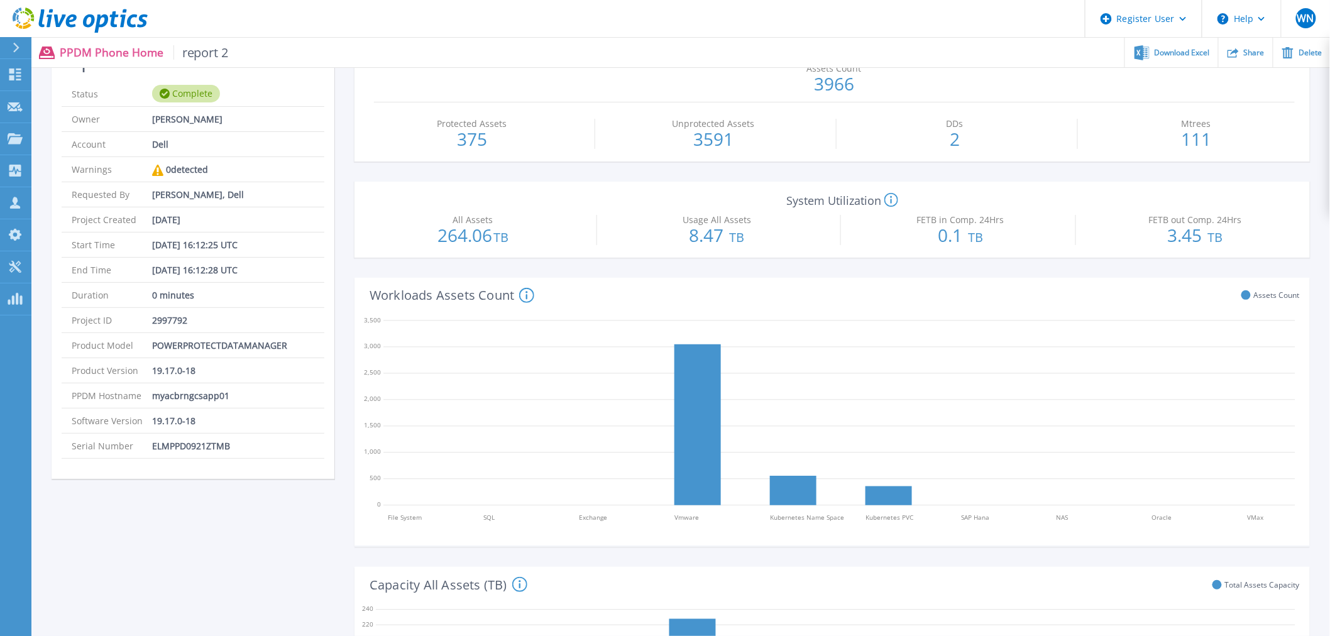
scroll to position [140, 0]
drag, startPoint x: 235, startPoint y: 444, endPoint x: 146, endPoint y: 441, distance: 89.3
click at [146, 441] on li "Serial Number ELMPPD0921ZTMB" at bounding box center [193, 445] width 263 height 25
copy li "ELMPPD0921ZTMB"
click at [249, 503] on div "report 2 Status Complete Owner [PERSON_NAME] Account Dell Warnings 0 detected R…" at bounding box center [193, 578] width 283 height 1096
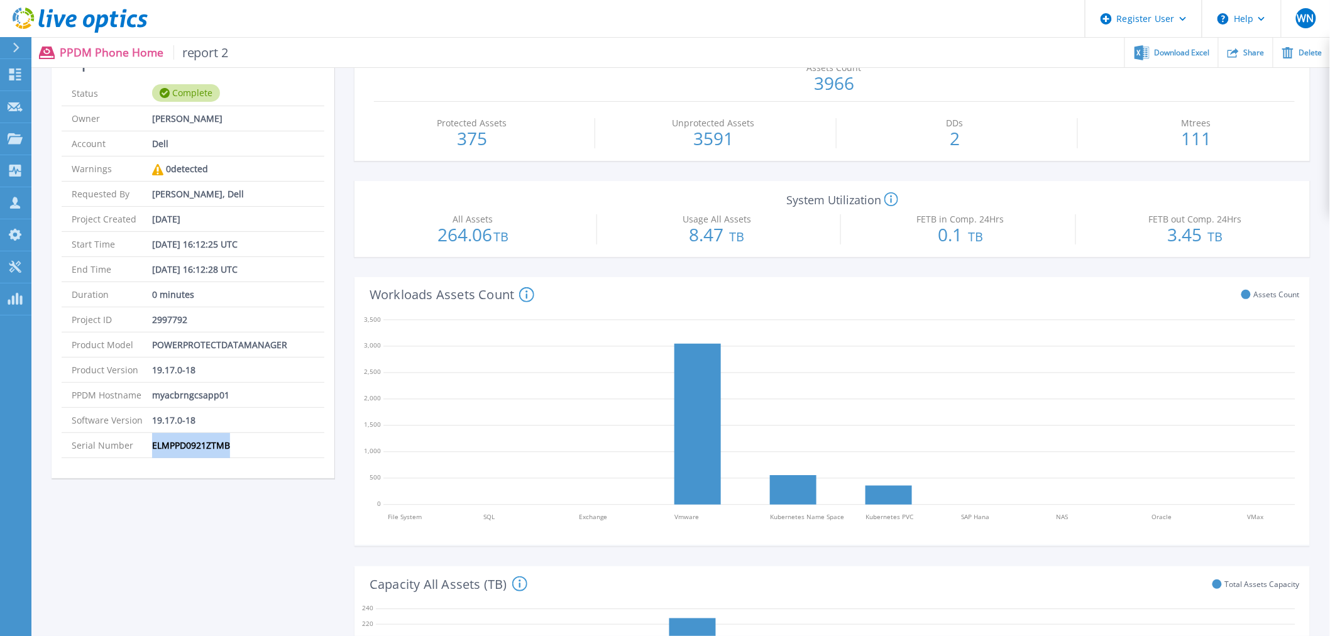
click at [180, 499] on div "report 2 Status Complete Owner [PERSON_NAME] Account Dell Warnings 0 detected R…" at bounding box center [193, 578] width 283 height 1096
copy li "ELMPPD0921ZTMB"
click at [183, 397] on p "myacbrngcsapp01" at bounding box center [190, 395] width 77 height 25
copy p "myacbrngcsapp01"
